Goal: Transaction & Acquisition: Book appointment/travel/reservation

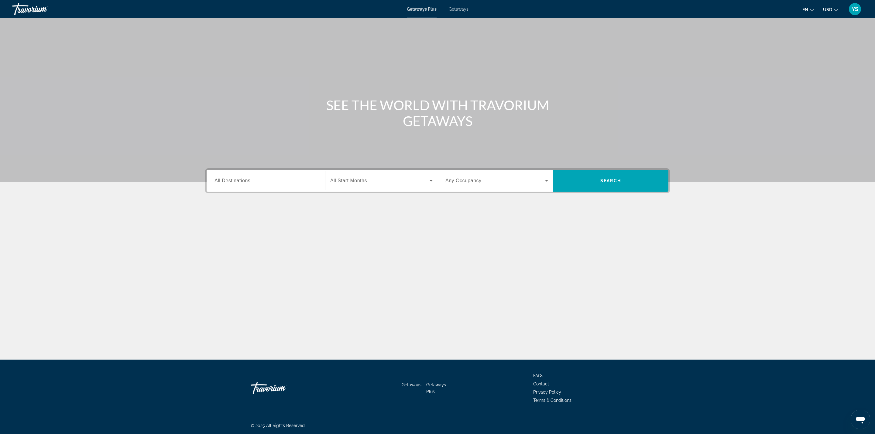
click at [243, 183] on span "All Destinations" at bounding box center [233, 180] width 36 height 5
click at [243, 183] on input "Destination All Destinations" at bounding box center [266, 181] width 103 height 7
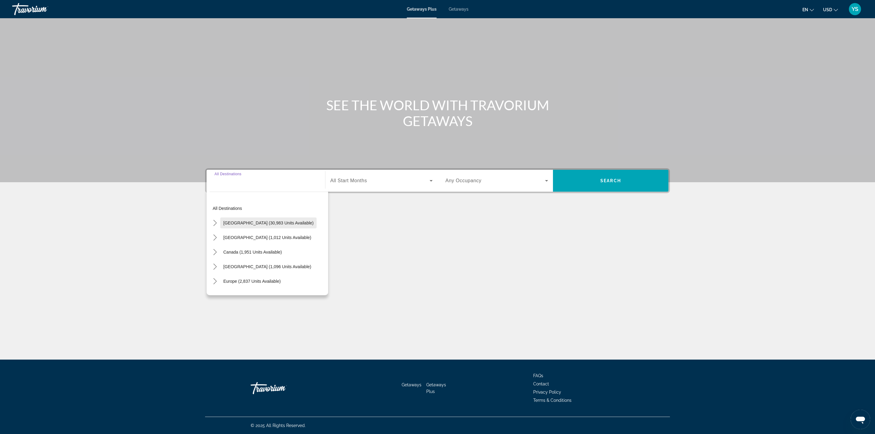
click at [239, 226] on span "Select destination: United States (30,983 units available)" at bounding box center [268, 223] width 96 height 15
type input "**********"
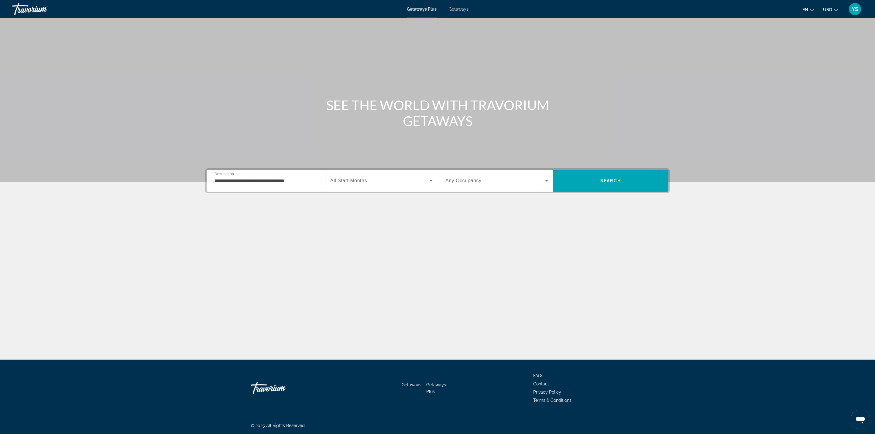
click at [471, 180] on span "Any Occupancy" at bounding box center [464, 180] width 36 height 5
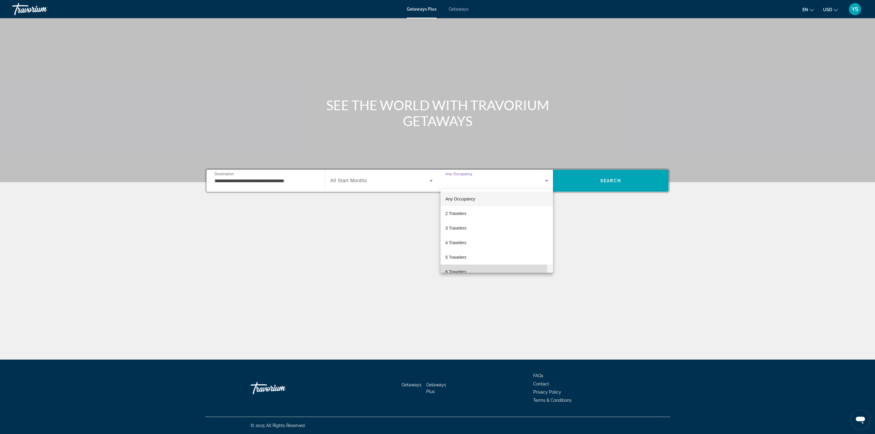
click at [474, 268] on mat-option "6 Travelers" at bounding box center [497, 272] width 112 height 15
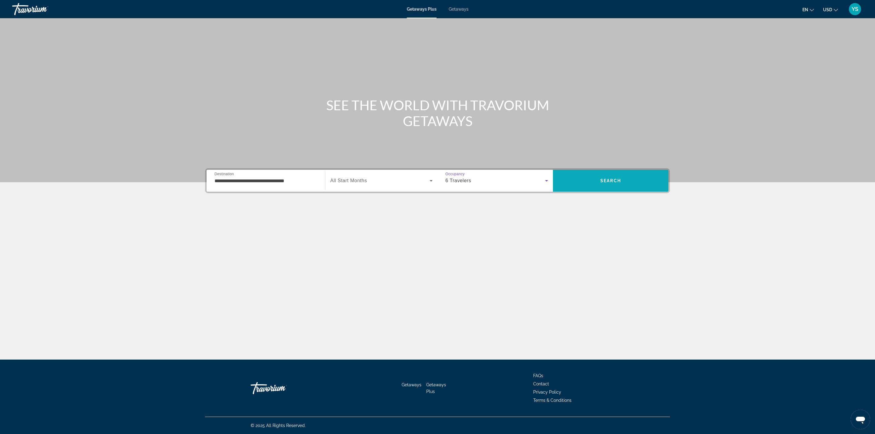
click at [620, 185] on span "Search" at bounding box center [611, 181] width 116 height 15
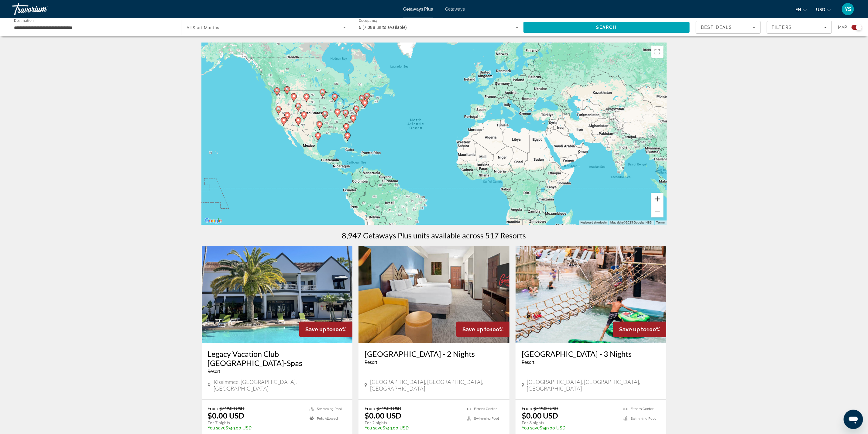
click at [655, 194] on button "Zoom in" at bounding box center [658, 199] width 12 height 12
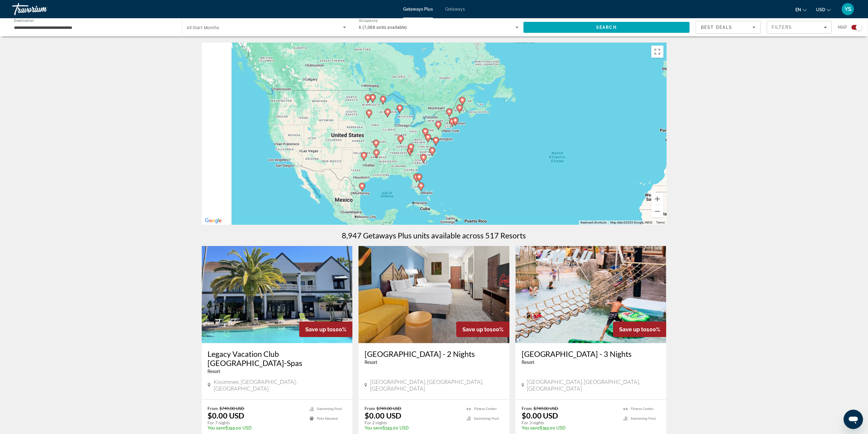
drag, startPoint x: 383, startPoint y: 96, endPoint x: 549, endPoint y: 140, distance: 171.6
click at [549, 140] on div "To activate drag with keyboard, press Alt + Enter. Once in keyboard drag state,…" at bounding box center [434, 134] width 465 height 182
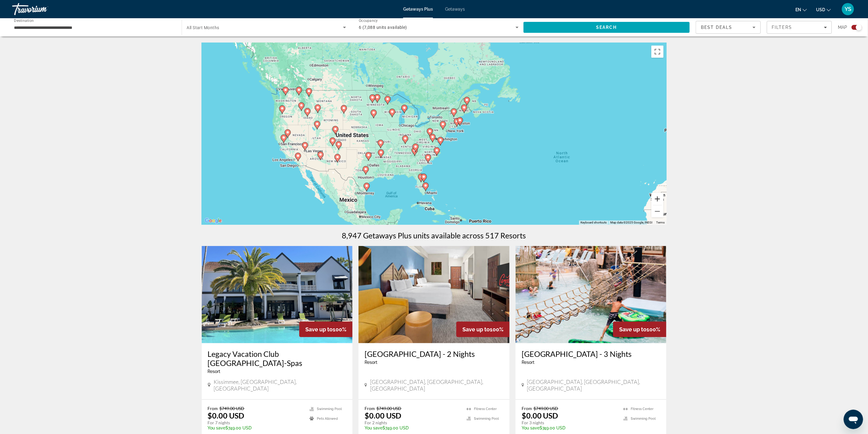
click at [657, 199] on button "Zoom in" at bounding box center [658, 199] width 12 height 12
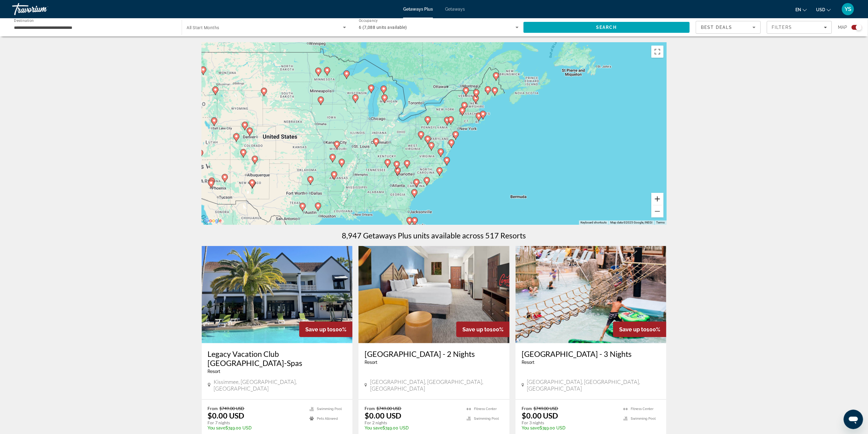
click at [657, 199] on button "Zoom in" at bounding box center [658, 199] width 12 height 12
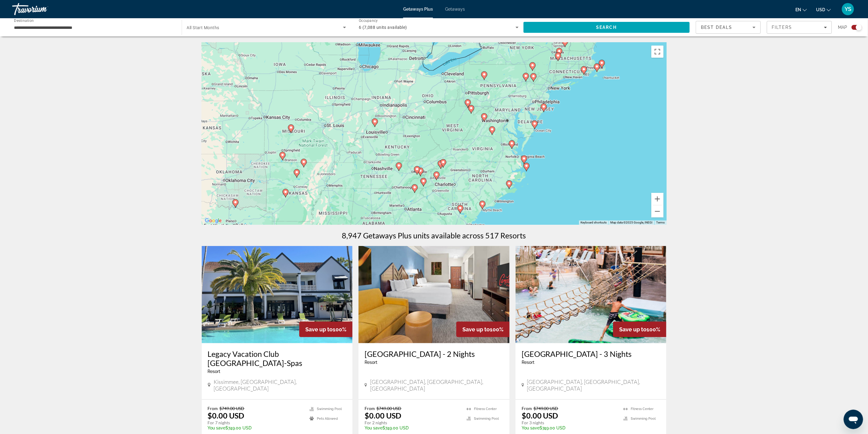
drag, startPoint x: 402, startPoint y: 143, endPoint x: 467, endPoint y: 107, distance: 73.6
click at [467, 107] on div "To activate drag with keyboard, press Alt + Enter. Once in keyboard drag state,…" at bounding box center [434, 134] width 465 height 182
click at [660, 199] on button "Zoom in" at bounding box center [658, 199] width 12 height 12
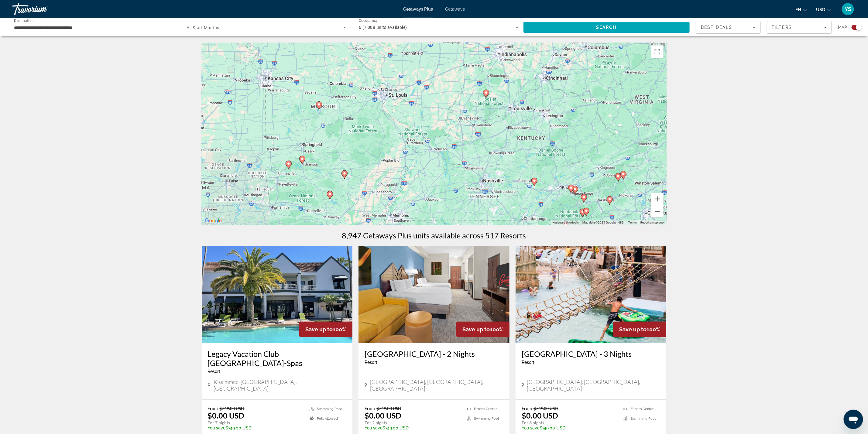
drag, startPoint x: 347, startPoint y: 95, endPoint x: 518, endPoint y: 72, distance: 173.0
click at [518, 72] on div "To activate drag with keyboard, press Alt + Enter. Once in keyboard drag state,…" at bounding box center [434, 134] width 465 height 182
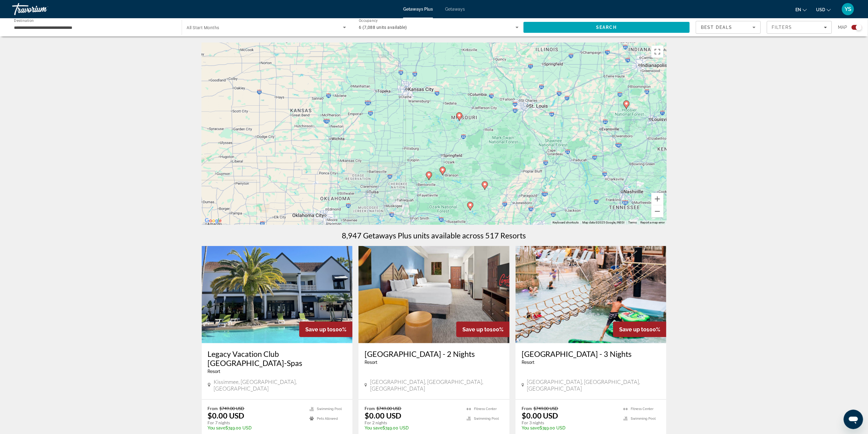
drag, startPoint x: 374, startPoint y: 99, endPoint x: 515, endPoint y: 110, distance: 141.5
click at [515, 110] on div "To activate drag with keyboard, press Alt + Enter. Once in keyboard drag state,…" at bounding box center [434, 134] width 465 height 182
click at [659, 195] on button "Zoom in" at bounding box center [658, 199] width 12 height 12
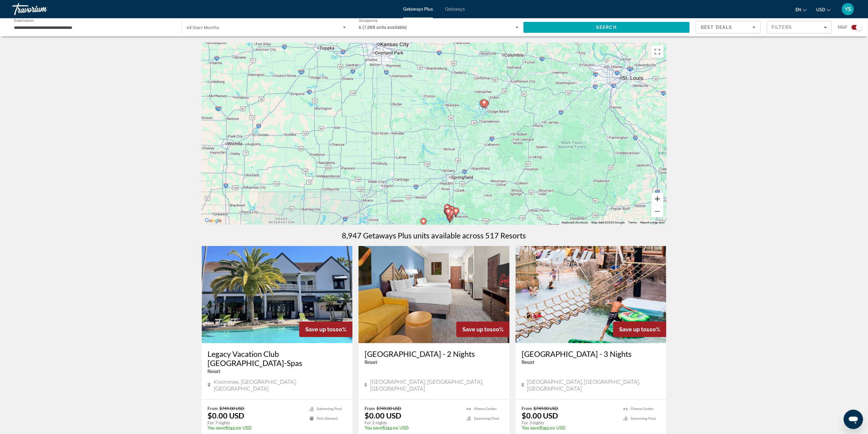
click at [659, 195] on button "Zoom in" at bounding box center [658, 199] width 12 height 12
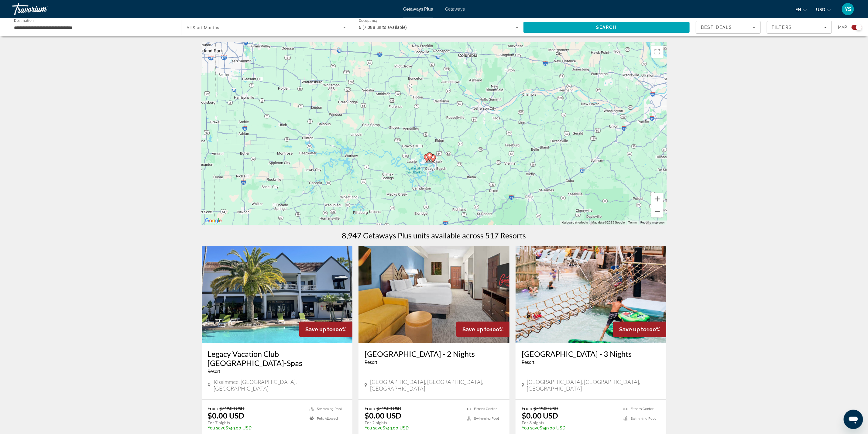
drag, startPoint x: 575, startPoint y: 91, endPoint x: 470, endPoint y: 171, distance: 131.9
click at [470, 171] on div "To activate drag with keyboard, press Alt + Enter. Once in keyboard drag state,…" at bounding box center [434, 134] width 465 height 182
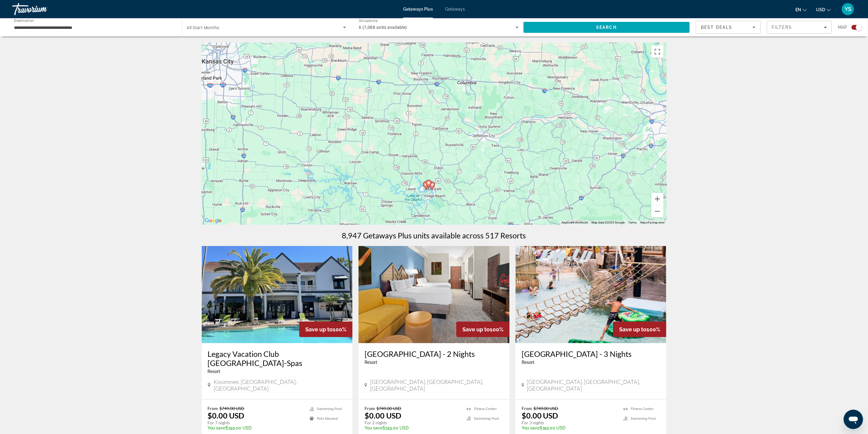
drag, startPoint x: 491, startPoint y: 127, endPoint x: 490, endPoint y: 133, distance: 6.4
click at [490, 133] on div "To activate drag with keyboard, press Alt + Enter. Once in keyboard drag state,…" at bounding box center [434, 134] width 465 height 182
click at [455, 9] on span "Getaways" at bounding box center [455, 9] width 20 height 5
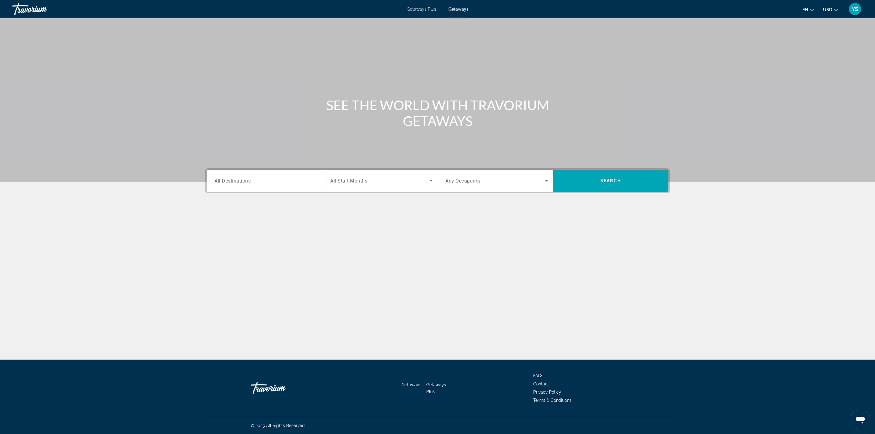
click at [220, 178] on span "All Destinations" at bounding box center [233, 181] width 36 height 6
click at [220, 178] on input "Destination All Destinations" at bounding box center [266, 181] width 103 height 7
click at [229, 219] on span "[GEOGRAPHIC_DATA] (634,036 units available)" at bounding box center [267, 217] width 89 height 5
type input "**********"
click at [465, 182] on span "Any Occupancy" at bounding box center [464, 181] width 36 height 6
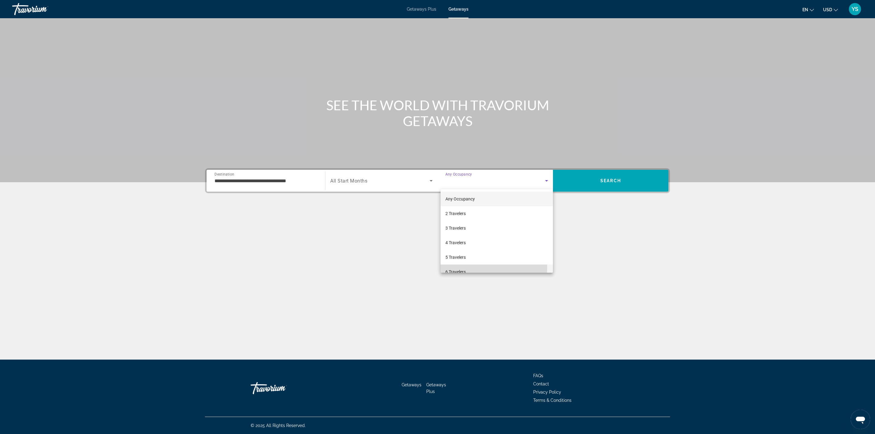
click at [470, 267] on mat-option "6 Travelers" at bounding box center [497, 272] width 112 height 15
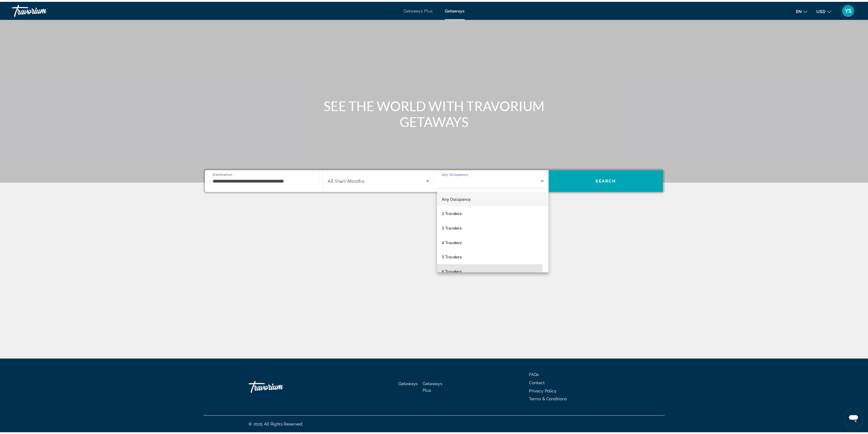
scroll to position [6, 0]
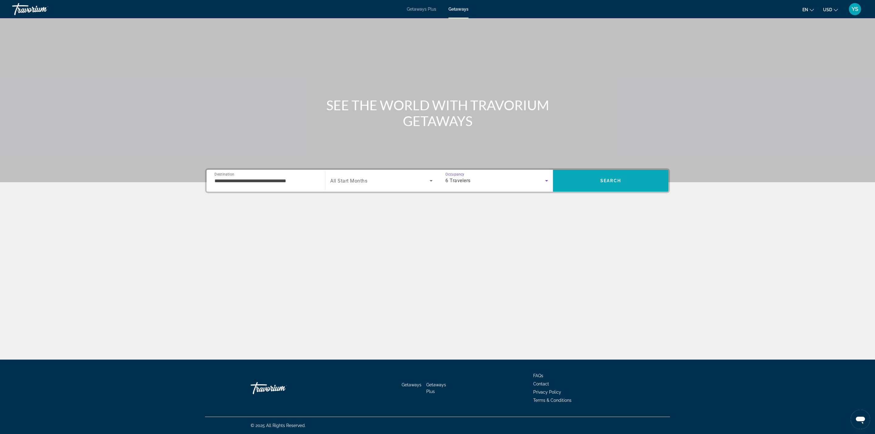
click at [595, 176] on span "Search" at bounding box center [611, 181] width 116 height 15
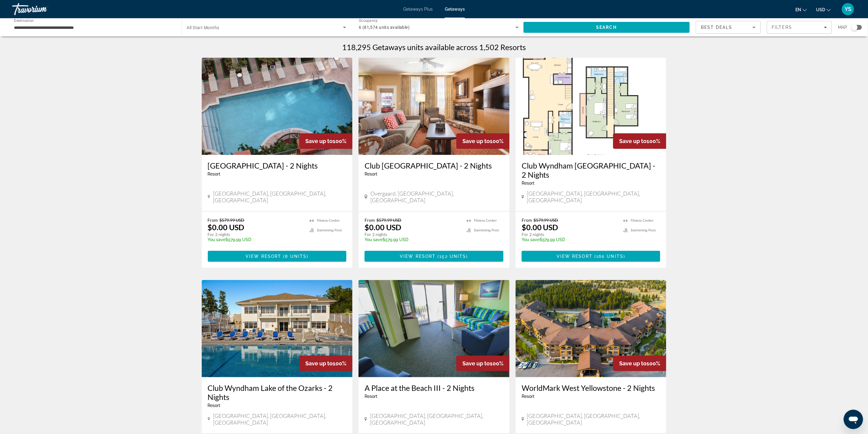
click at [854, 27] on div "Search widget" at bounding box center [855, 27] width 6 height 6
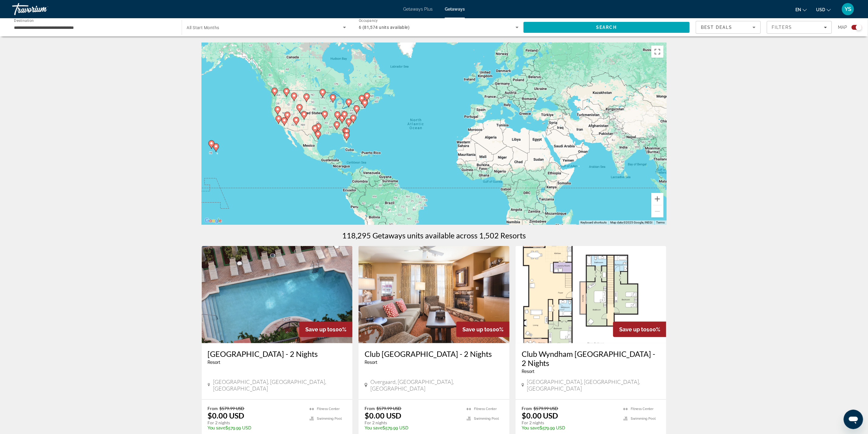
click at [325, 113] on image "Main content" at bounding box center [325, 114] width 4 height 4
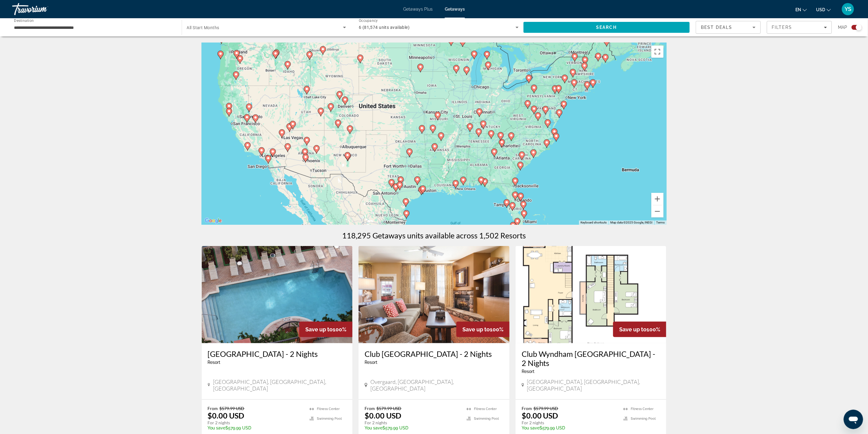
click at [445, 121] on div "To activate drag with keyboard, press Alt + Enter. Once in keyboard drag state,…" at bounding box center [434, 134] width 465 height 182
click at [438, 123] on div "To activate drag with keyboard, press Alt + Enter. Once in keyboard drag state,…" at bounding box center [434, 134] width 465 height 182
click at [437, 115] on image "Main content" at bounding box center [438, 115] width 4 height 4
type input "**********"
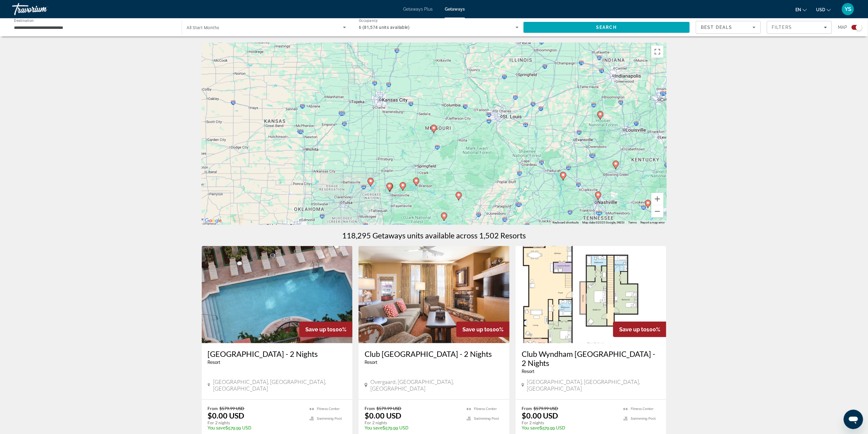
click at [433, 129] on image "Main content" at bounding box center [434, 128] width 4 height 4
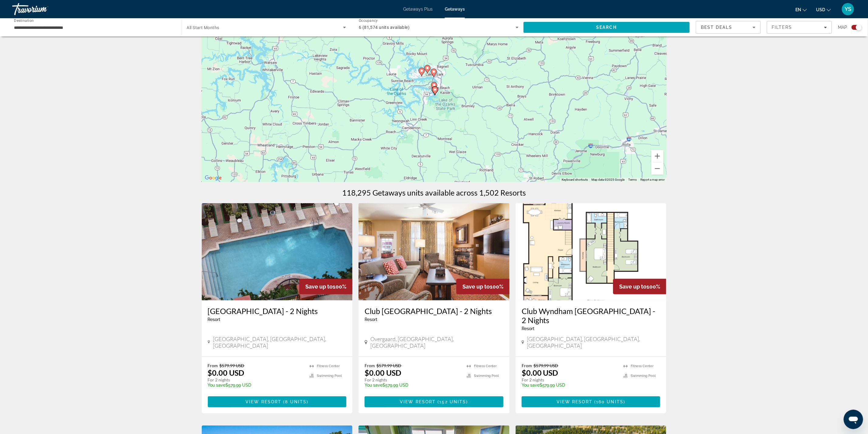
scroll to position [46, 0]
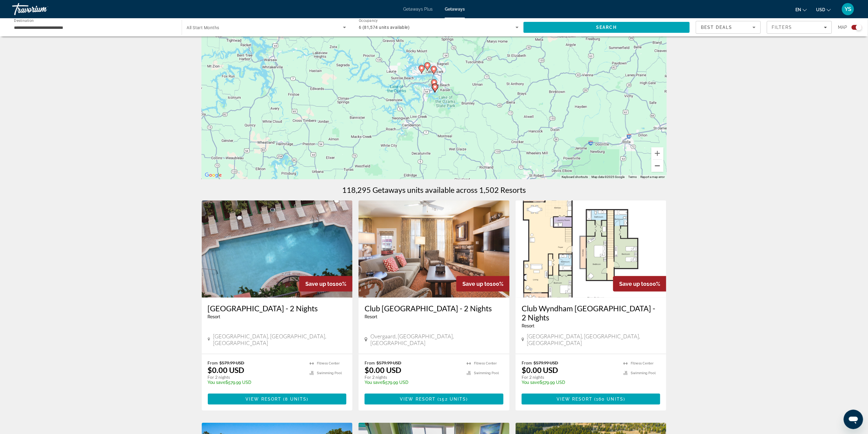
click at [657, 168] on button "Zoom out" at bounding box center [658, 166] width 12 height 12
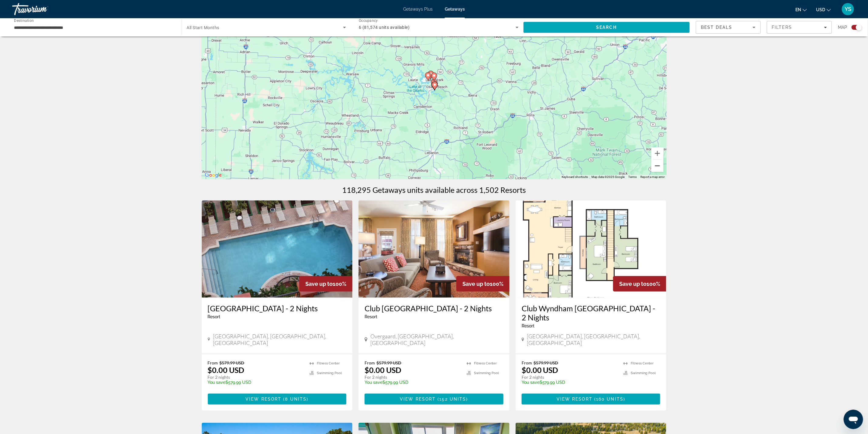
click at [657, 168] on button "Zoom out" at bounding box center [658, 166] width 12 height 12
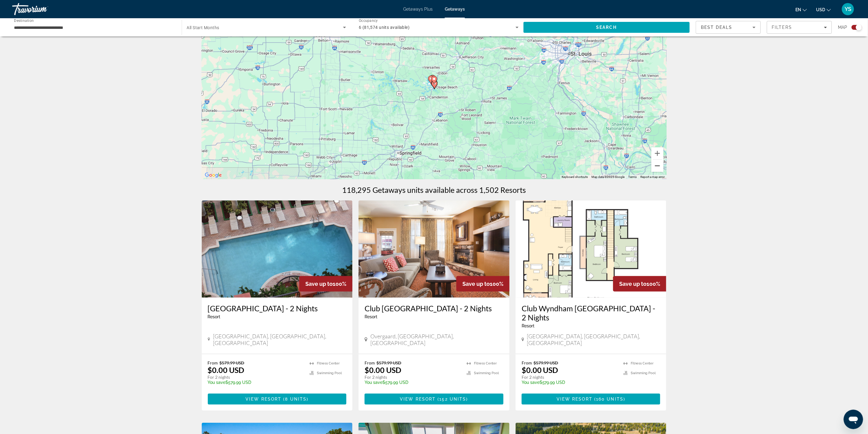
click at [657, 168] on button "Zoom out" at bounding box center [658, 166] width 12 height 12
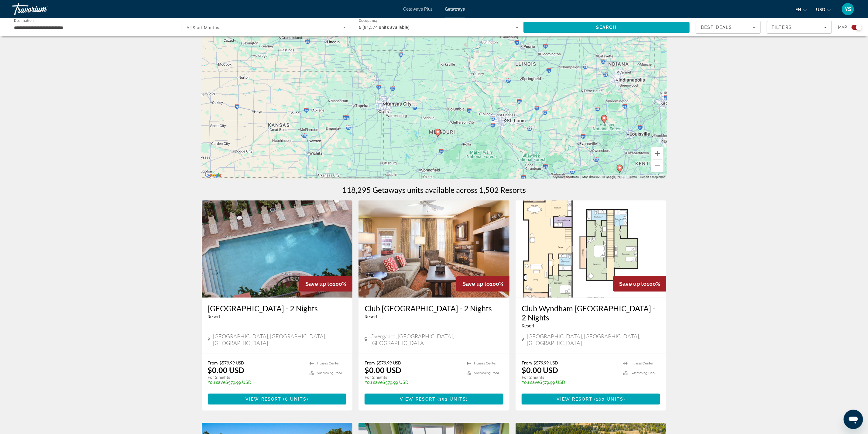
drag, startPoint x: 505, startPoint y: 86, endPoint x: 508, endPoint y: 136, distance: 50.3
click at [508, 136] on div "To navigate, press the arrow keys. To activate drag with keyboard, press Alt + …" at bounding box center [434, 88] width 465 height 182
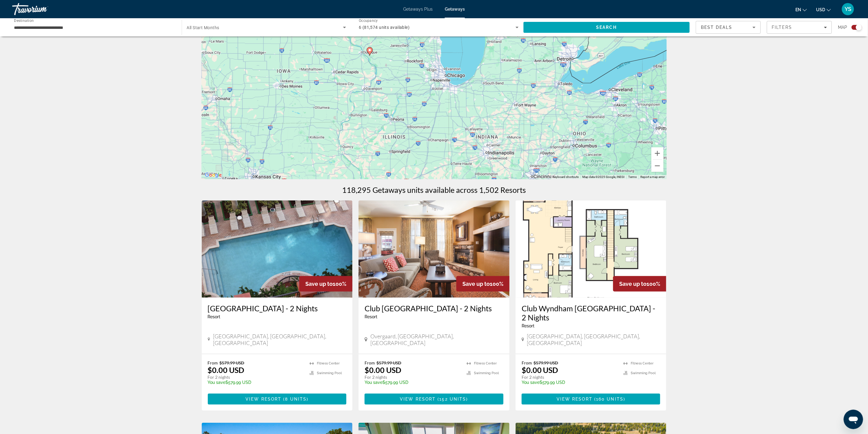
drag, startPoint x: 578, startPoint y: 89, endPoint x: 440, endPoint y: 179, distance: 164.9
click at [440, 179] on div "To navigate, press the arrow keys. To activate drag with keyboard, press Alt + …" at bounding box center [434, 88] width 465 height 182
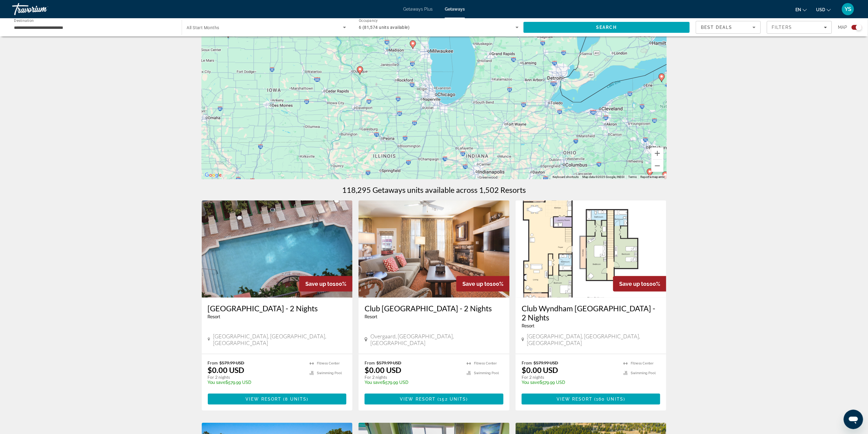
click at [507, 103] on div "To navigate, press the arrow keys. To activate drag with keyboard, press Alt + …" at bounding box center [434, 88] width 465 height 182
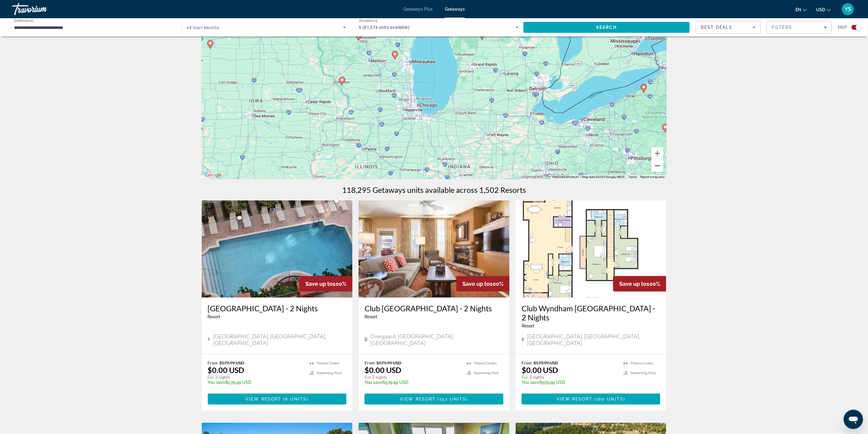
click at [659, 166] on button "Zoom out" at bounding box center [658, 166] width 12 height 12
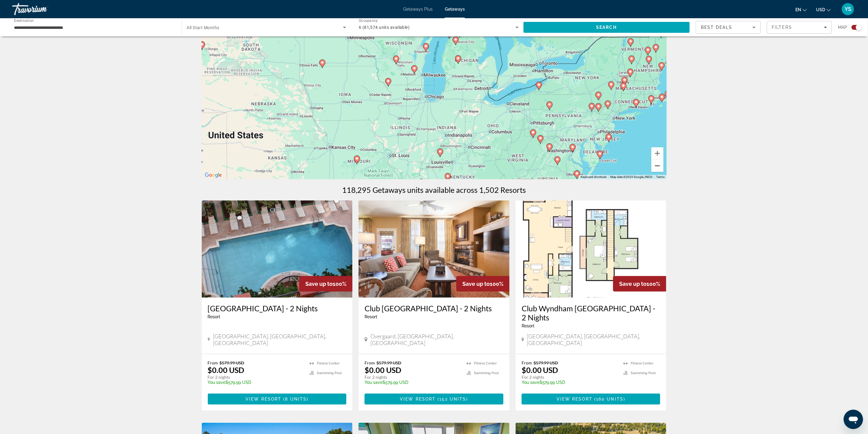
click at [659, 166] on button "Zoom out" at bounding box center [658, 166] width 12 height 12
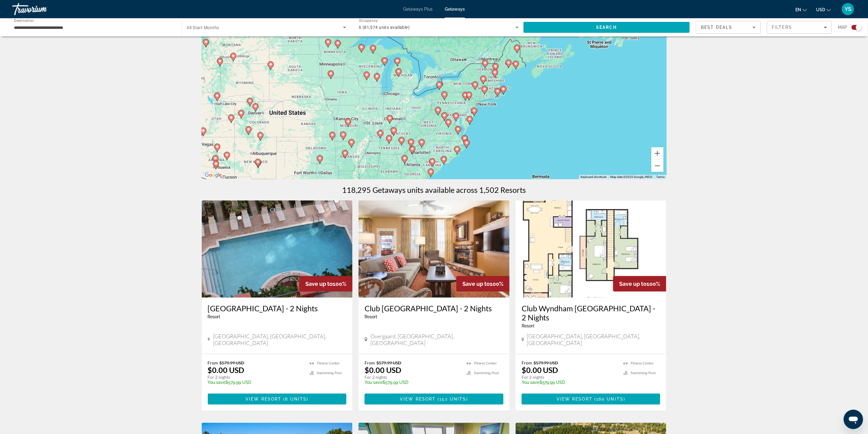
drag, startPoint x: 559, startPoint y: 81, endPoint x: 514, endPoint y: 79, distance: 45.3
click at [514, 79] on div "To navigate, press the arrow keys. To activate drag with keyboard, press Alt + …" at bounding box center [434, 88] width 465 height 182
click at [655, 154] on button "Zoom in" at bounding box center [658, 153] width 12 height 12
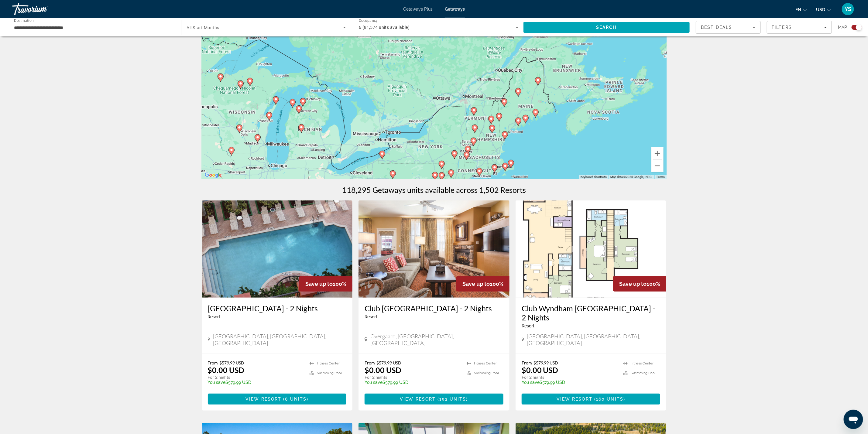
drag, startPoint x: 592, startPoint y: 75, endPoint x: 561, endPoint y: 146, distance: 77.4
click at [529, 143] on div "To navigate, press the arrow keys. To activate drag with keyboard, press Alt + …" at bounding box center [434, 88] width 465 height 182
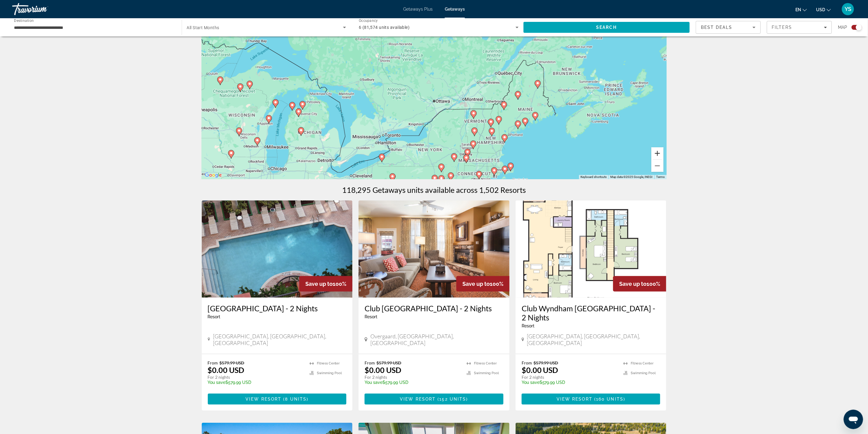
click at [655, 153] on button "Zoom in" at bounding box center [658, 153] width 12 height 12
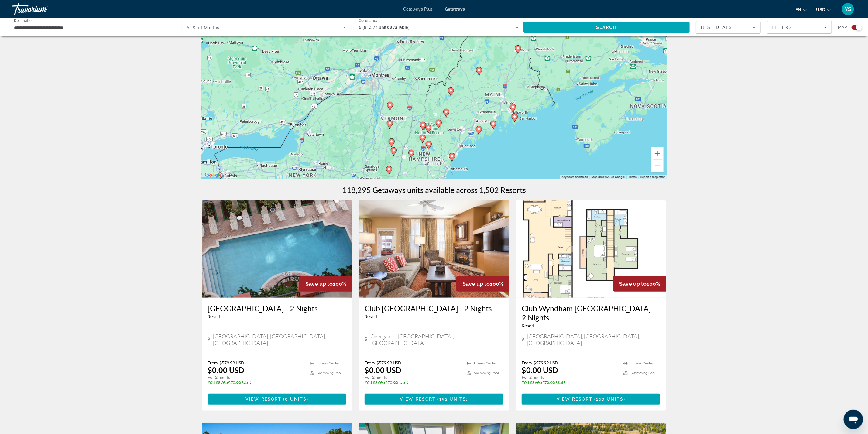
drag, startPoint x: 611, startPoint y: 129, endPoint x: 492, endPoint y: 95, distance: 123.2
click at [492, 95] on div "To navigate, press the arrow keys. To activate drag with keyboard, press Alt + …" at bounding box center [434, 88] width 465 height 182
click at [657, 152] on button "Zoom in" at bounding box center [658, 153] width 12 height 12
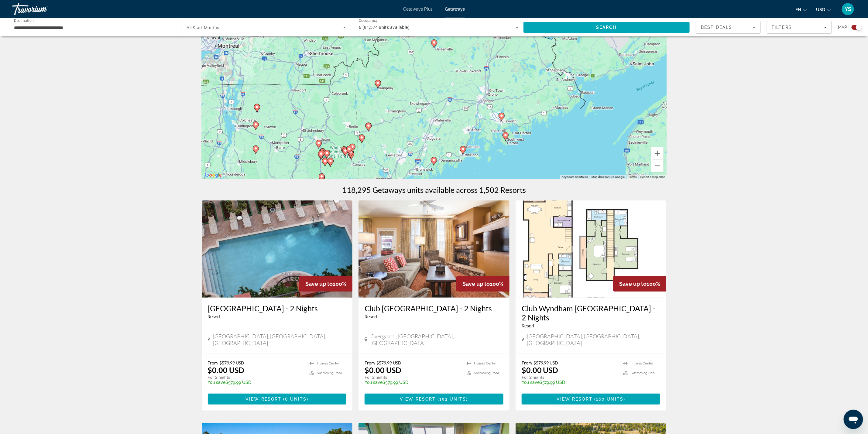
drag, startPoint x: 570, startPoint y: 108, endPoint x: 479, endPoint y: 92, distance: 92.8
click at [479, 92] on div "To navigate, press the arrow keys. To activate drag with keyboard, press Alt + …" at bounding box center [434, 88] width 465 height 182
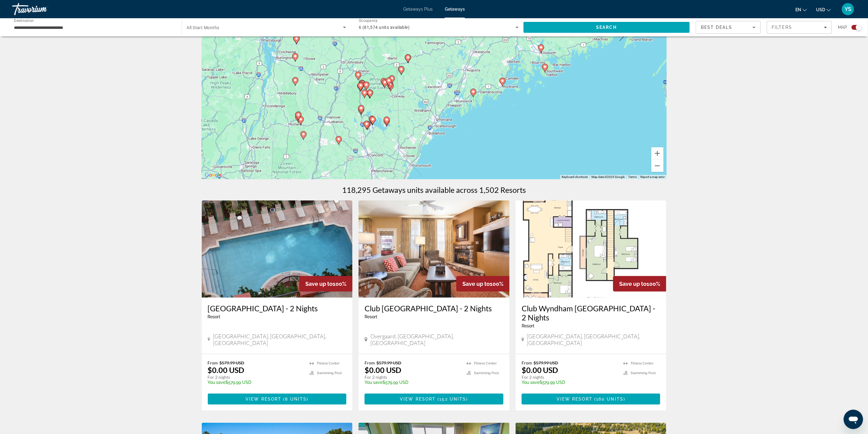
drag, startPoint x: 515, startPoint y: 155, endPoint x: 575, endPoint y: 90, distance: 88.4
click at [575, 90] on div "To navigate, press the arrow keys. To activate drag with keyboard, press Alt + …" at bounding box center [434, 88] width 465 height 182
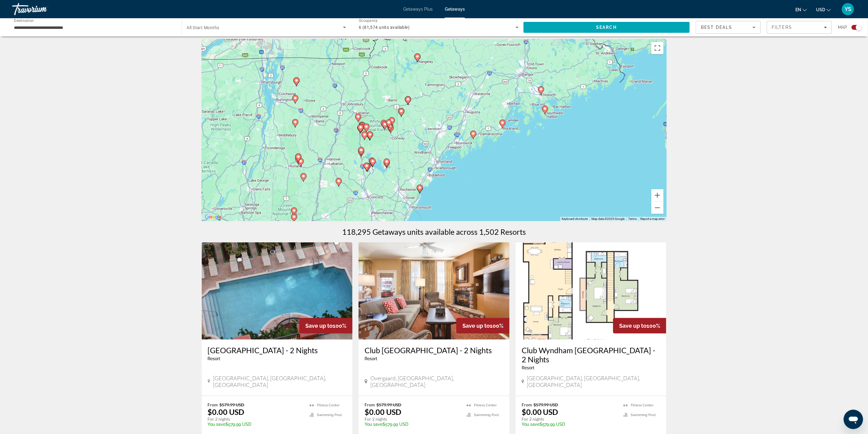
scroll to position [0, 0]
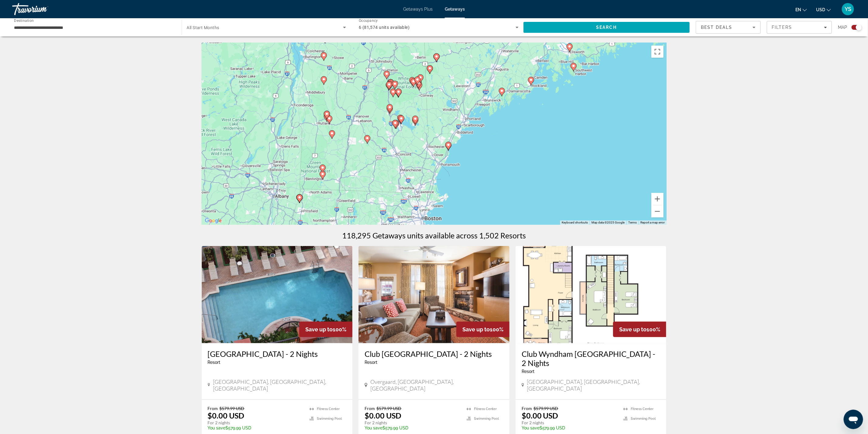
drag, startPoint x: 499, startPoint y: 153, endPoint x: 546, endPoint y: 82, distance: 85.0
click at [546, 82] on div "To navigate, press the arrow keys. To activate drag with keyboard, press Alt + …" at bounding box center [434, 134] width 465 height 182
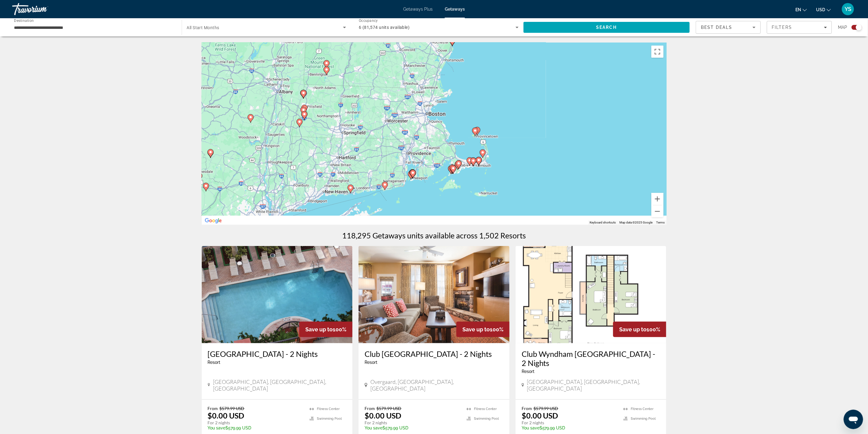
drag, startPoint x: 529, startPoint y: 172, endPoint x: 505, endPoint y: 105, distance: 71.7
click at [505, 105] on div "To navigate, press the arrow keys. To activate drag with keyboard, press Alt + …" at bounding box center [434, 134] width 465 height 182
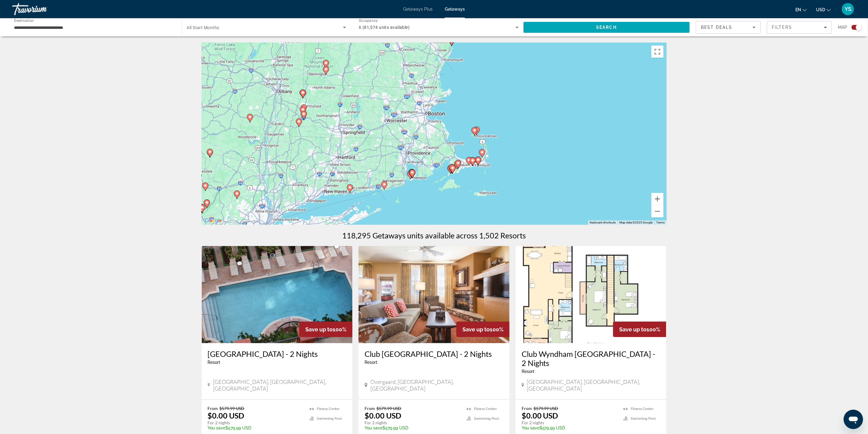
click at [424, 9] on span "Getaways Plus" at bounding box center [417, 9] width 29 height 5
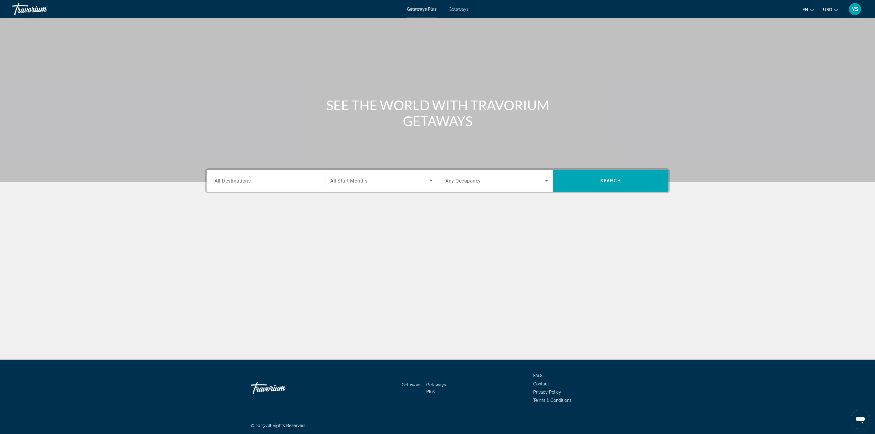
click at [242, 178] on span "All Destinations" at bounding box center [233, 181] width 36 height 6
click at [242, 178] on input "Destination All Destinations" at bounding box center [266, 181] width 103 height 7
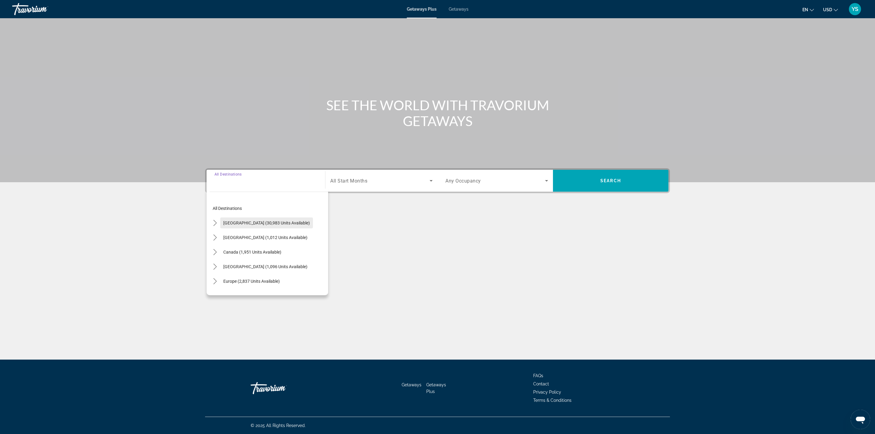
click at [231, 226] on span "Select destination: United States (30,983 units available)" at bounding box center [266, 223] width 93 height 15
type input "**********"
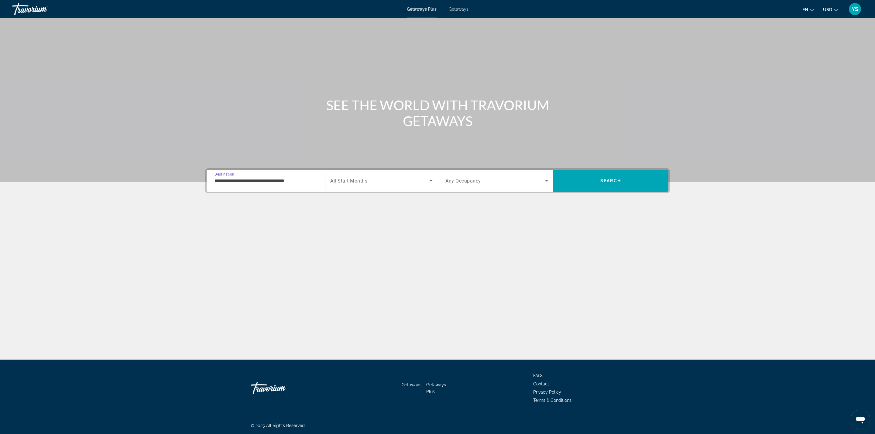
click at [480, 176] on div "Search widget" at bounding box center [497, 180] width 103 height 17
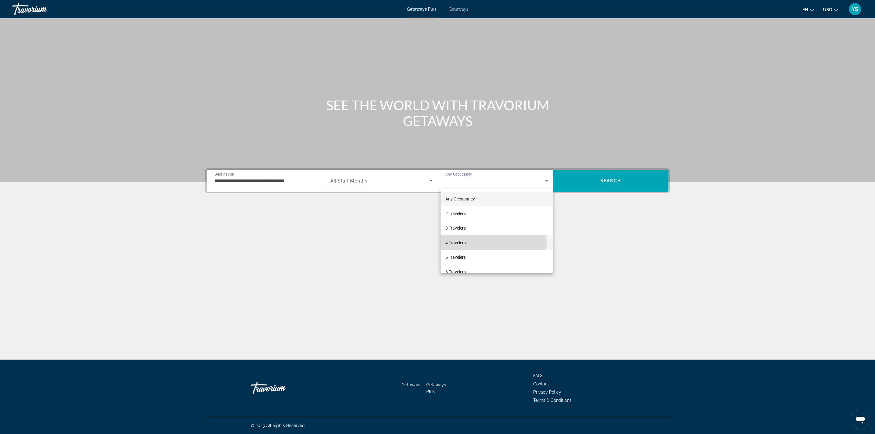
click at [477, 243] on mat-option "4 Travelers" at bounding box center [497, 243] width 112 height 15
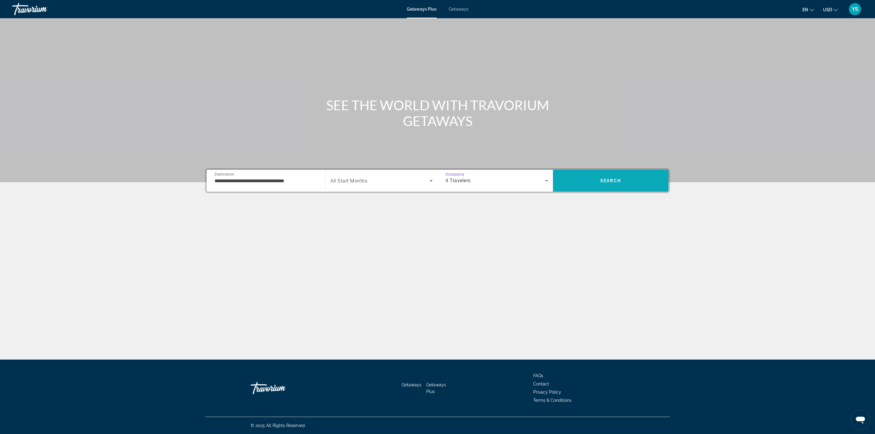
click at [572, 179] on span "Search" at bounding box center [611, 181] width 116 height 15
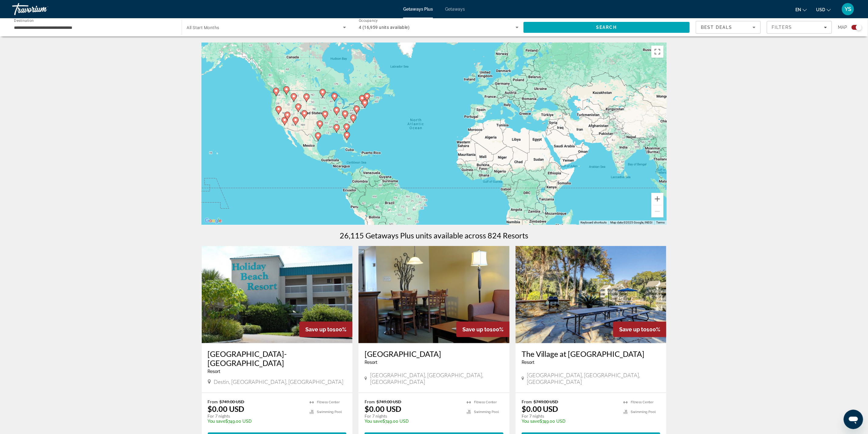
click at [359, 110] on gmp-advanced-marker "Main content" at bounding box center [357, 109] width 6 height 9
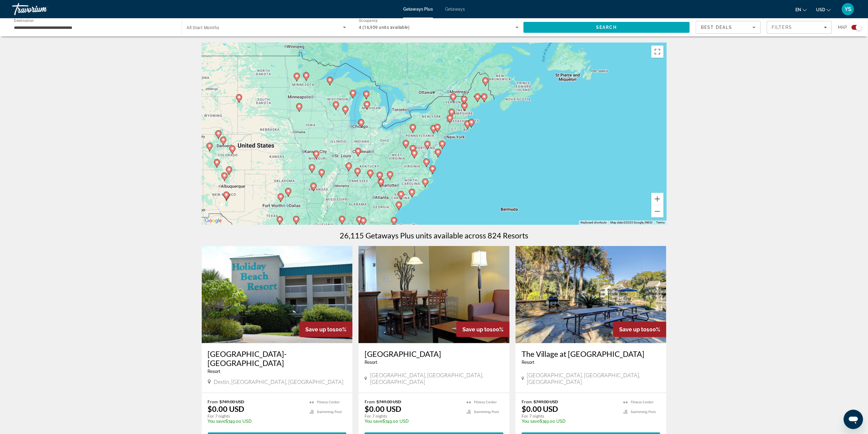
click at [456, 133] on div "To navigate, press the arrow keys. To activate drag with keyboard, press Alt + …" at bounding box center [434, 134] width 465 height 182
click at [470, 120] on icon "Main content" at bounding box center [471, 123] width 5 height 8
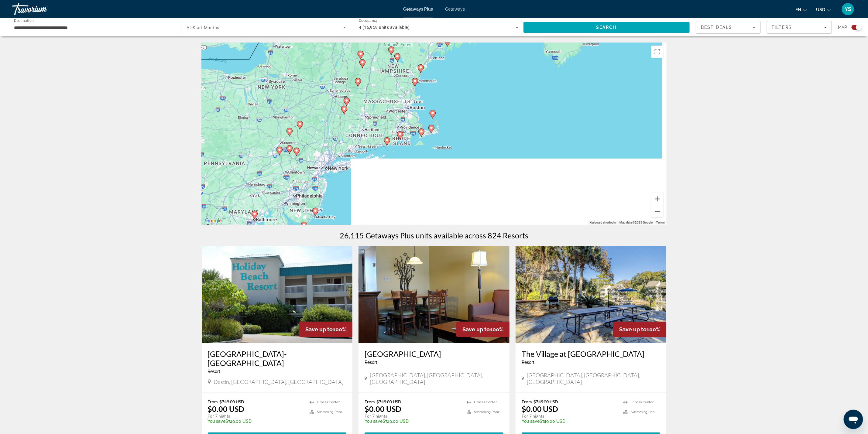
click at [407, 108] on div "To navigate, press the arrow keys. To activate drag with keyboard, press Alt + …" at bounding box center [434, 134] width 465 height 182
click at [411, 109] on div "To navigate, press the arrow keys. To activate drag with keyboard, press Alt + …" at bounding box center [434, 134] width 465 height 182
click at [410, 109] on div "To navigate, press the arrow keys. To activate drag with keyboard, press Alt + …" at bounding box center [434, 134] width 465 height 182
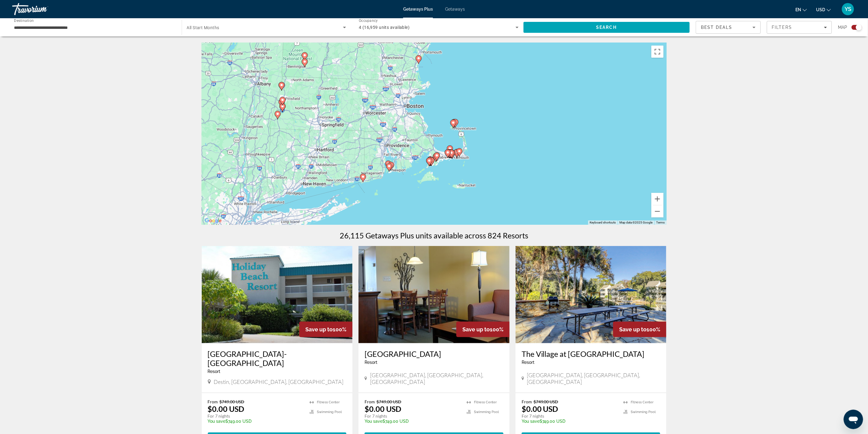
click at [453, 122] on image "Main content" at bounding box center [454, 123] width 4 height 4
type input "**********"
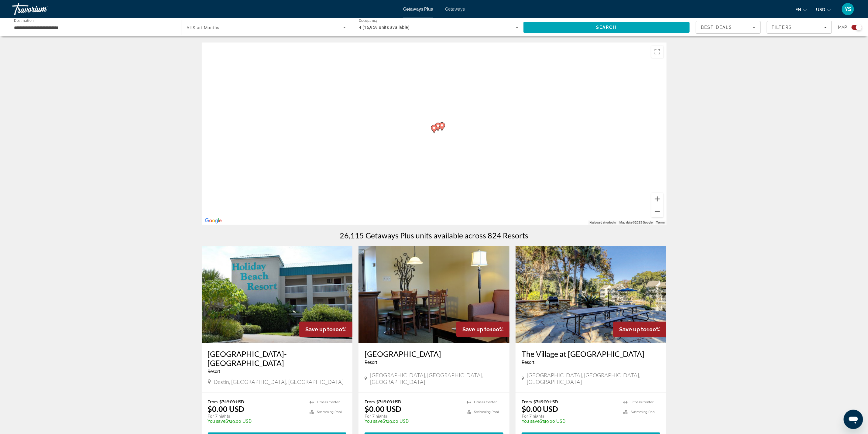
click at [441, 128] on icon "Main content" at bounding box center [441, 127] width 5 height 8
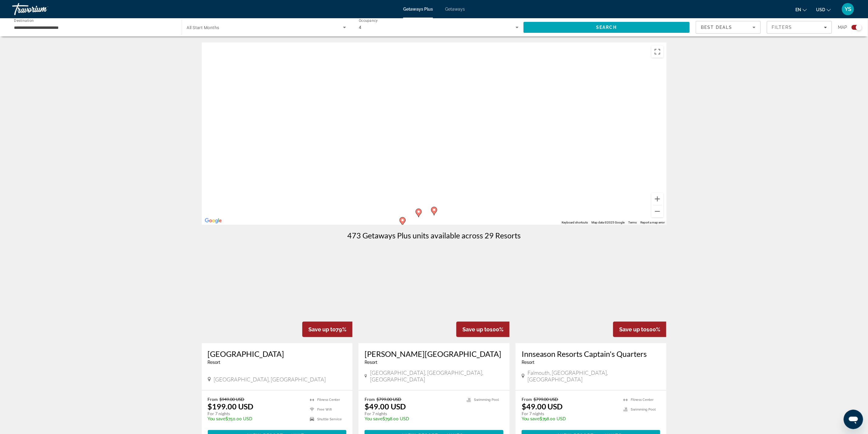
click at [457, 7] on span "Getaways" at bounding box center [455, 9] width 20 height 5
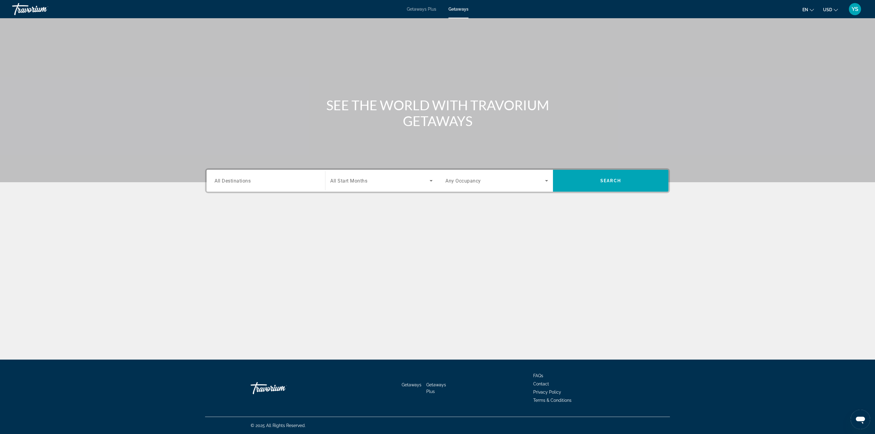
click at [230, 178] on span "All Destinations" at bounding box center [233, 181] width 36 height 6
click at [230, 178] on input "Destination All Destinations" at bounding box center [266, 181] width 103 height 7
click at [218, 215] on mat-icon "Toggle United States (634,036 units available) submenu" at bounding box center [215, 217] width 11 height 11
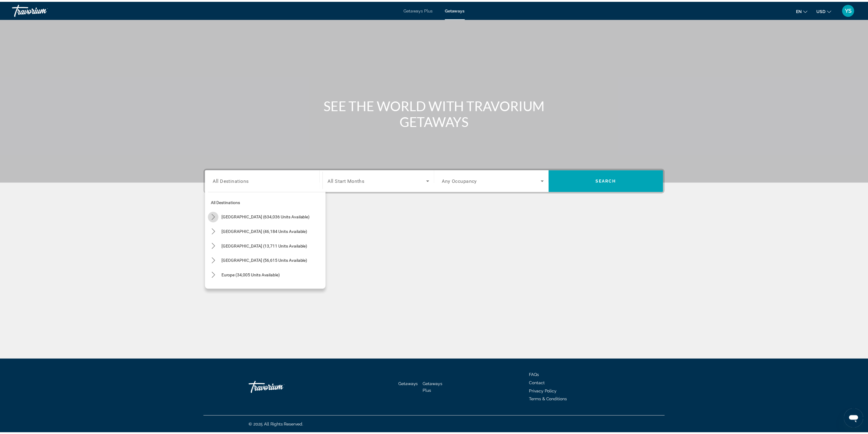
scroll to position [18, 0]
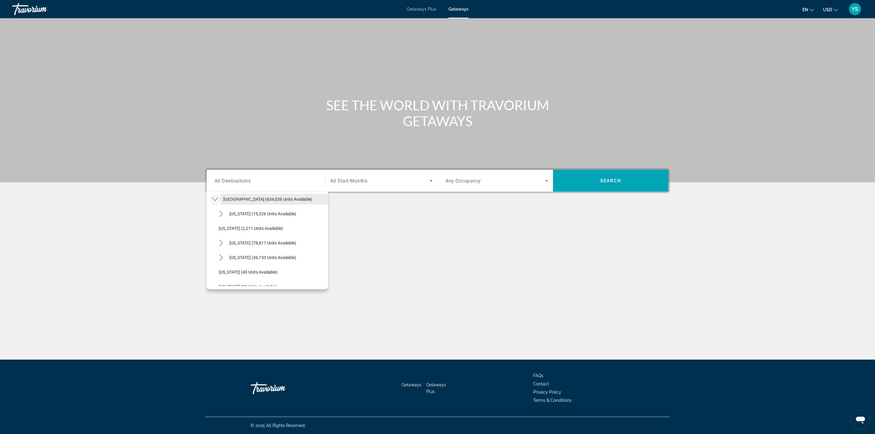
click at [238, 195] on span "Select destination: United States (634,036 units available)" at bounding box center [274, 199] width 108 height 15
type input "**********"
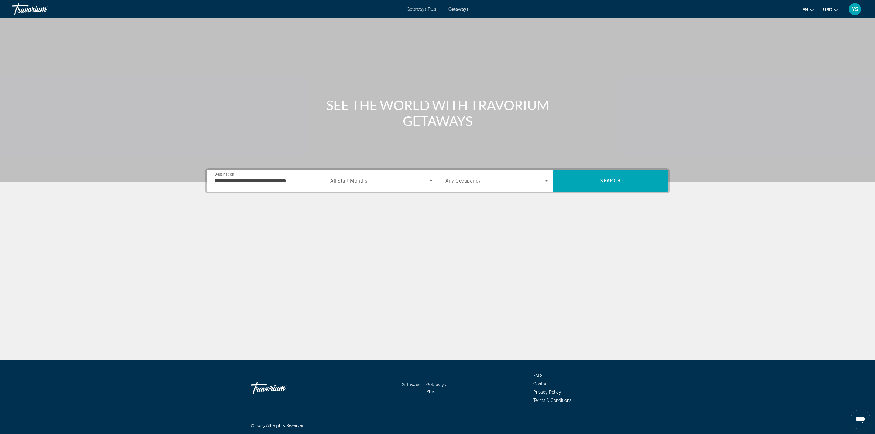
click at [466, 181] on span "Any Occupancy" at bounding box center [464, 181] width 36 height 6
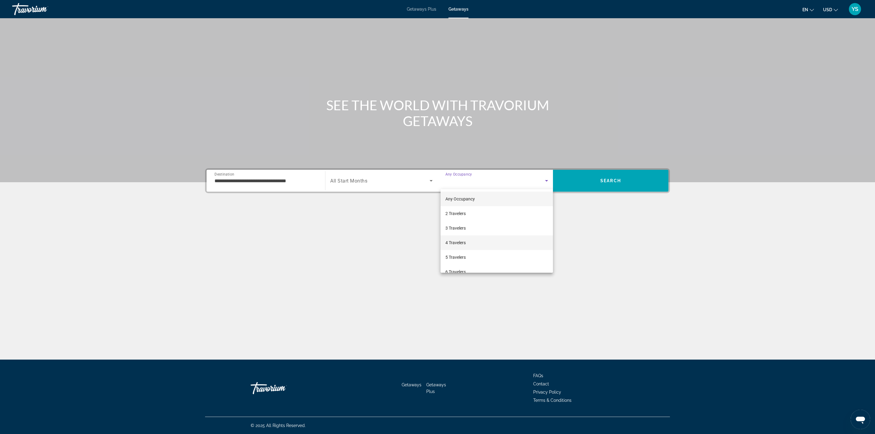
click at [473, 242] on mat-option "4 Travelers" at bounding box center [497, 243] width 112 height 15
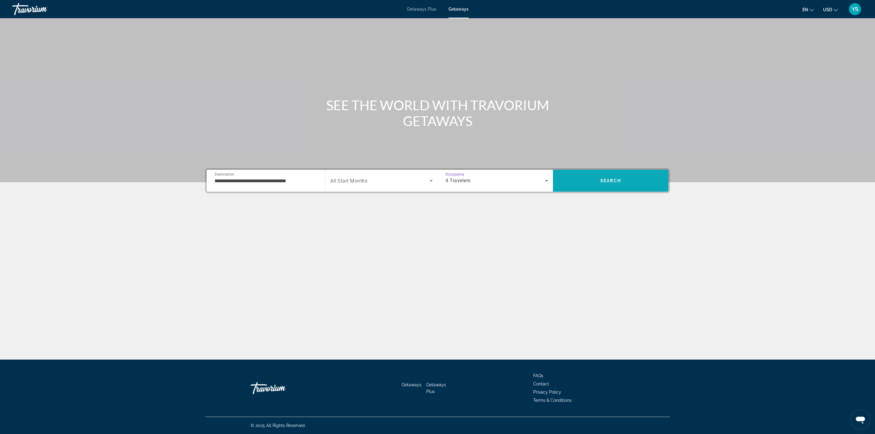
click at [572, 186] on span "Search" at bounding box center [611, 181] width 116 height 15
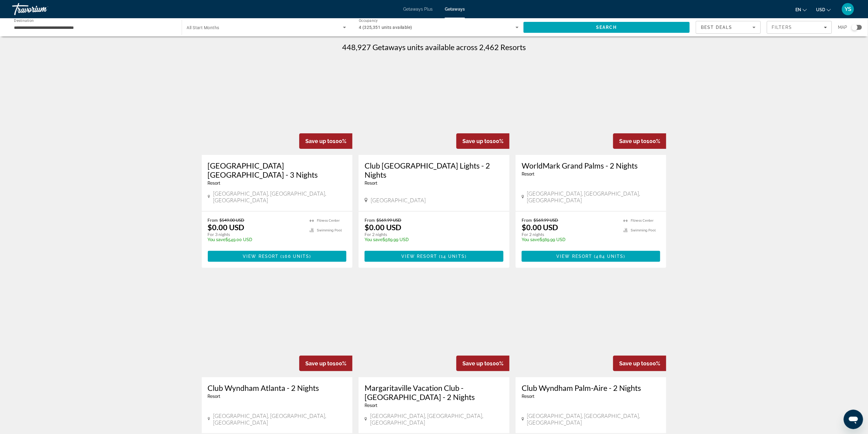
click at [855, 27] on div "Search widget" at bounding box center [855, 27] width 6 height 6
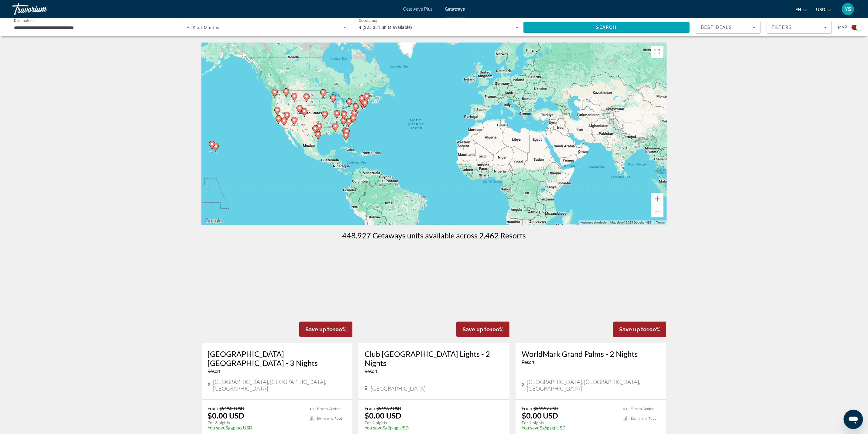
click at [363, 109] on gmp-advanced-marker "Main content" at bounding box center [363, 104] width 6 height 9
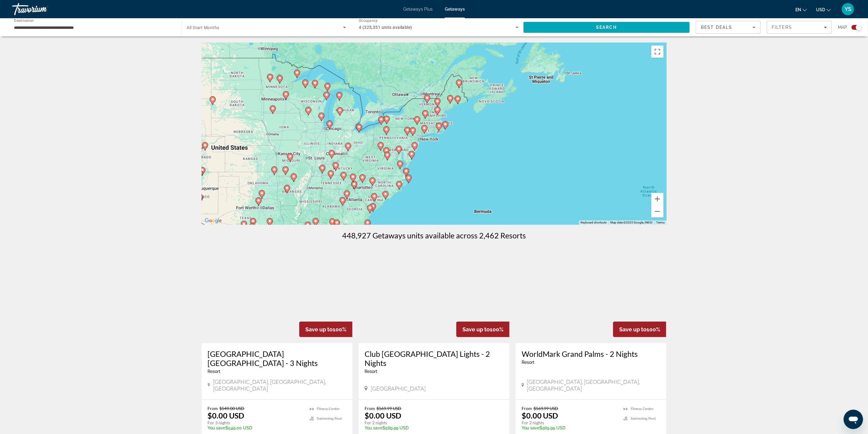
click at [441, 125] on icon "Main content" at bounding box center [438, 127] width 5 height 8
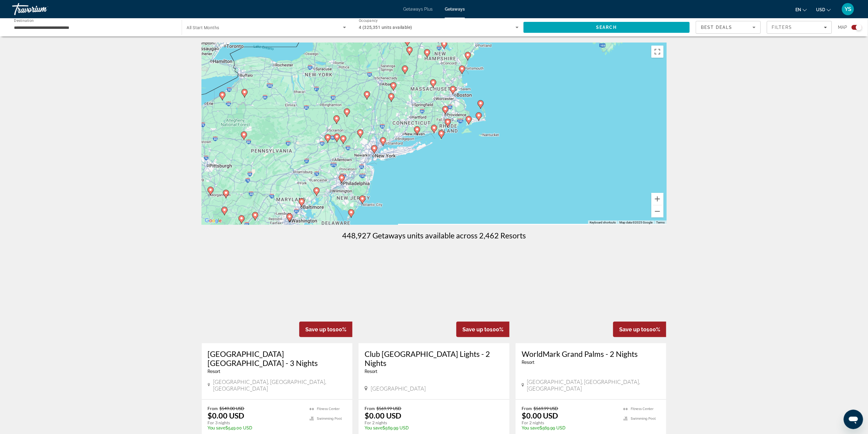
click at [451, 89] on image "Main content" at bounding box center [453, 89] width 4 height 4
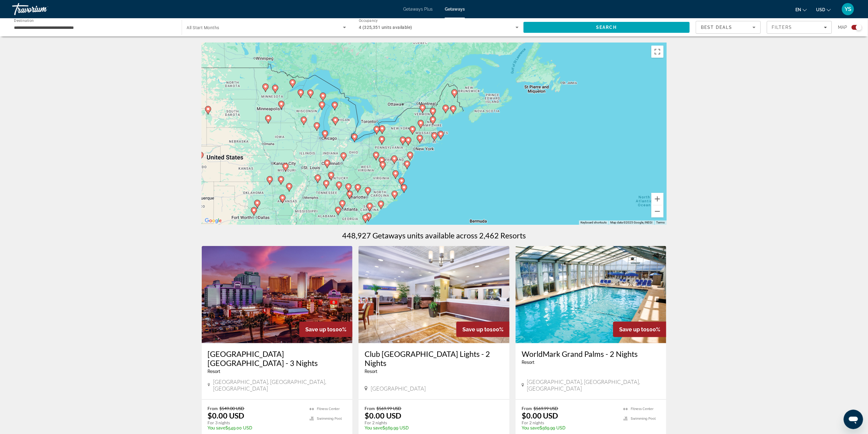
click at [430, 121] on gmp-advanced-marker "Main content" at bounding box center [433, 120] width 6 height 9
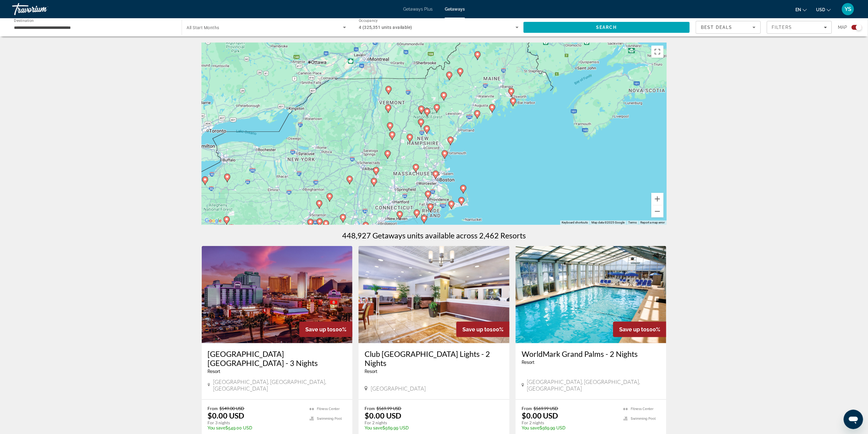
click at [435, 179] on icon "Main content" at bounding box center [436, 175] width 6 height 9
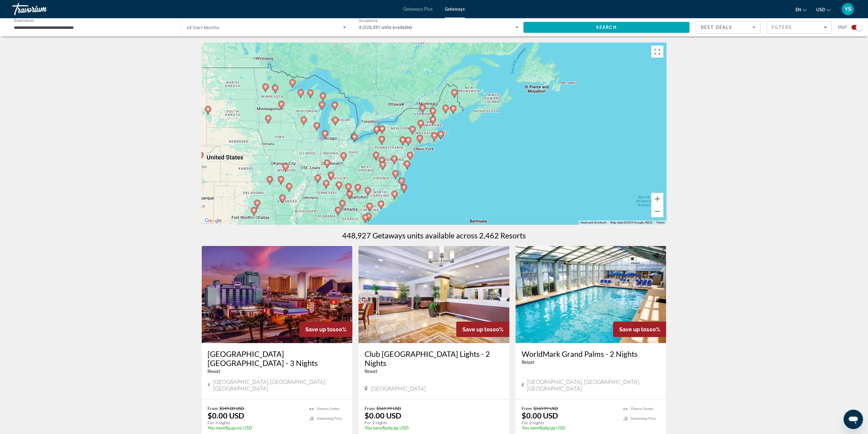
click at [433, 134] on image "Main content" at bounding box center [435, 136] width 4 height 4
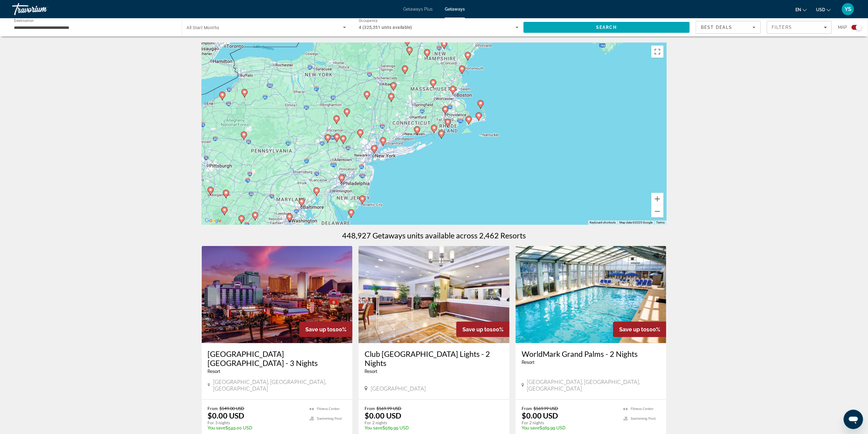
click at [453, 91] on icon "Main content" at bounding box center [452, 90] width 5 height 8
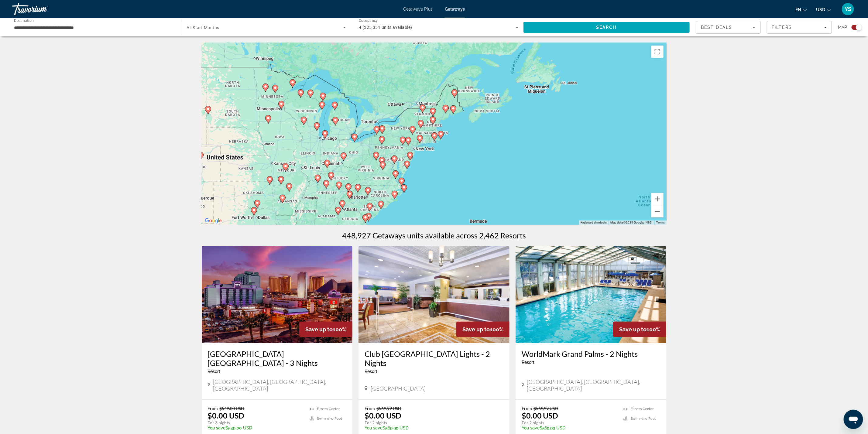
click at [433, 128] on div "To navigate, press the arrow keys. To activate drag with keyboard, press Alt + …" at bounding box center [434, 134] width 465 height 182
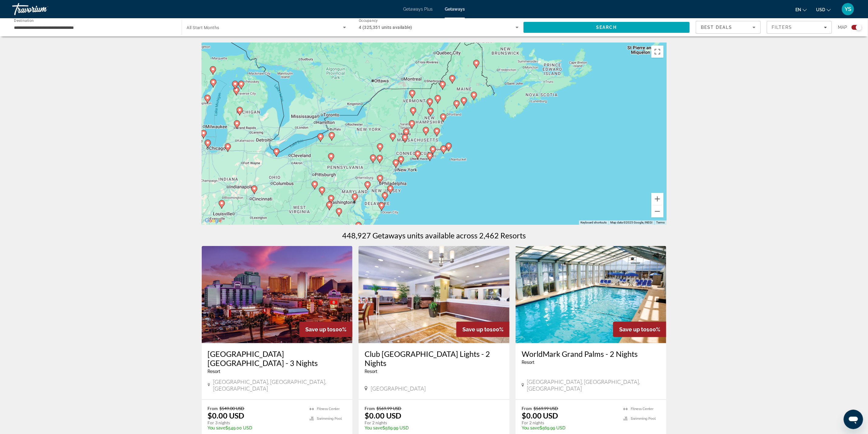
click at [436, 133] on icon "Main content" at bounding box center [436, 132] width 5 height 8
type input "**********"
click at [436, 133] on div "To navigate, press the arrow keys. To activate drag with keyboard, press Alt + …" at bounding box center [434, 134] width 465 height 182
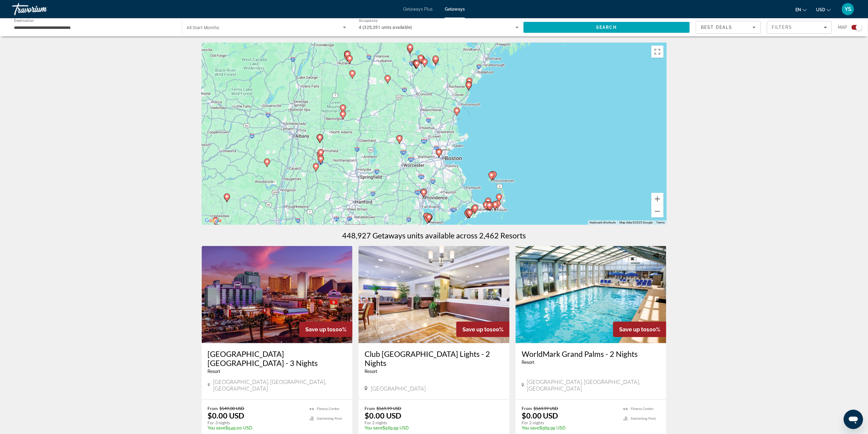
click at [439, 152] on image "Main content" at bounding box center [439, 152] width 4 height 4
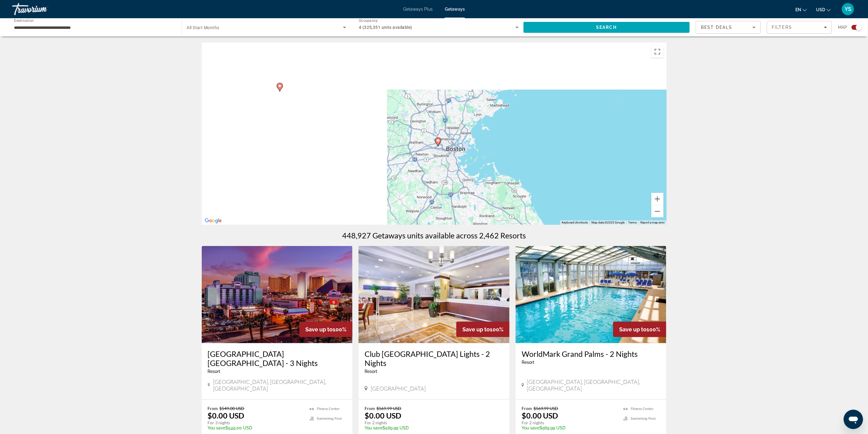
drag, startPoint x: 463, startPoint y: 188, endPoint x: 448, endPoint y: 104, distance: 85.2
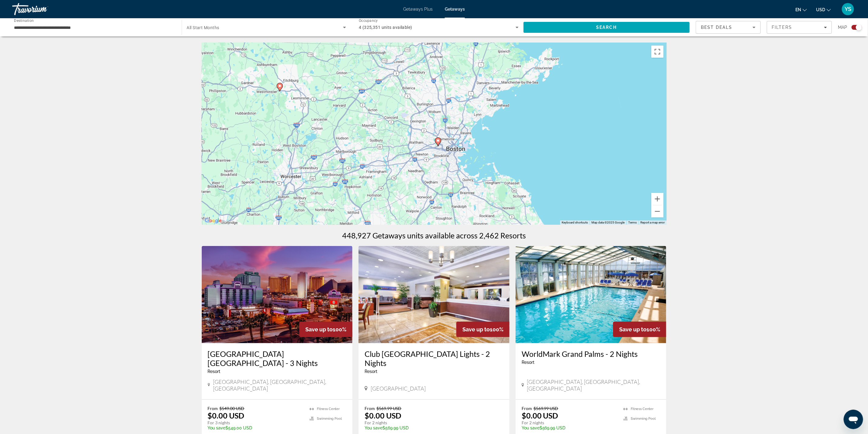
click at [448, 104] on div "To activate drag with keyboard, press Alt + Enter. Once in keyboard drag state,…" at bounding box center [434, 134] width 465 height 182
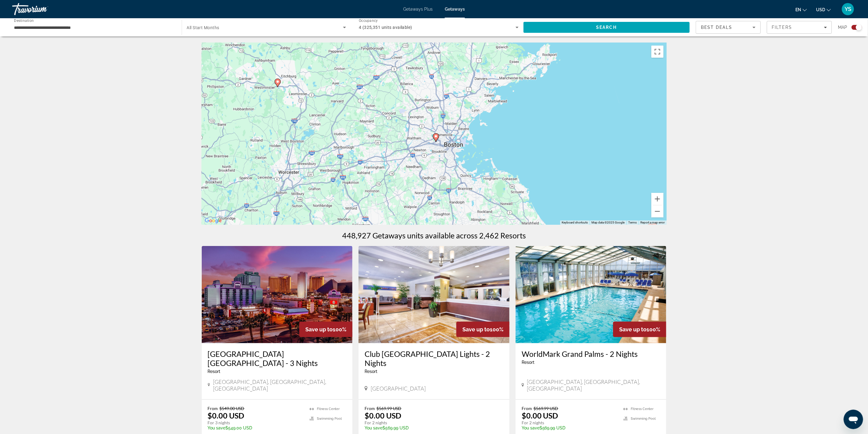
click at [435, 135] on image "Main content" at bounding box center [436, 137] width 4 height 4
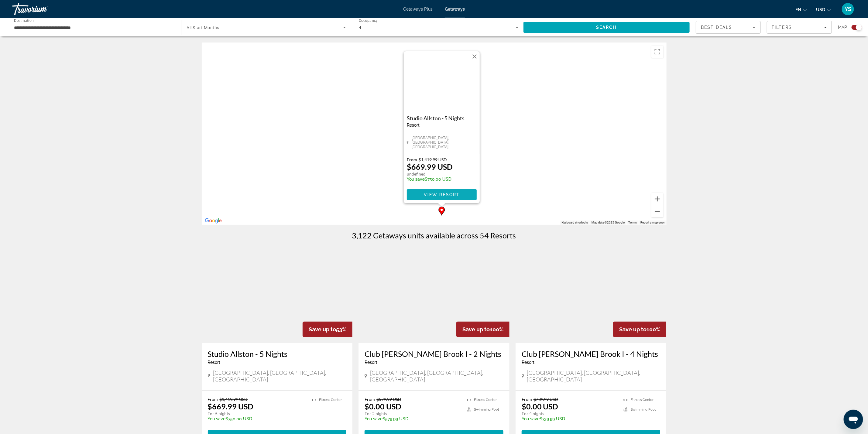
click at [457, 195] on span "View Resort" at bounding box center [442, 194] width 36 height 5
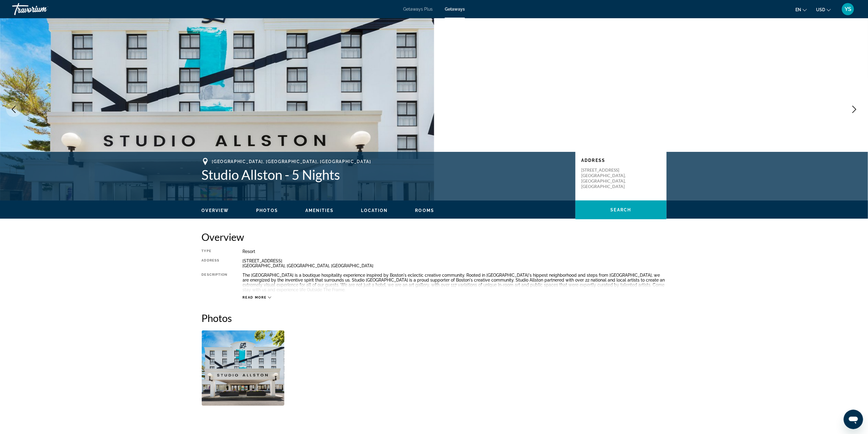
click at [245, 371] on img "Open full-screen image slider" at bounding box center [243, 368] width 83 height 75
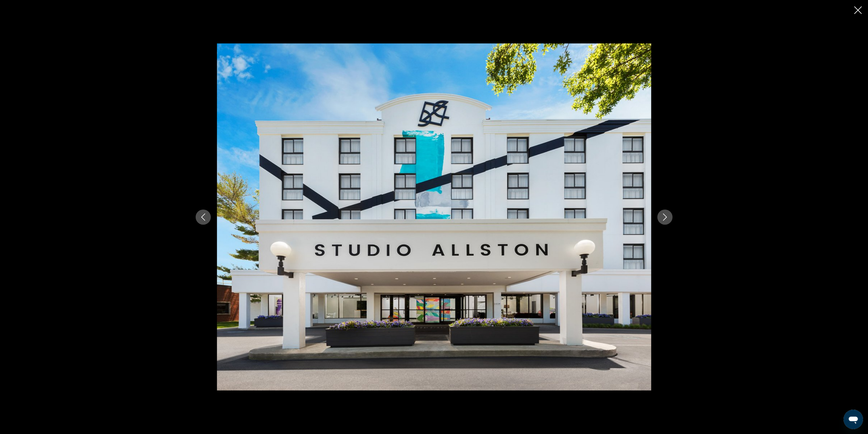
click at [668, 215] on icon "Next image" at bounding box center [665, 217] width 7 height 7
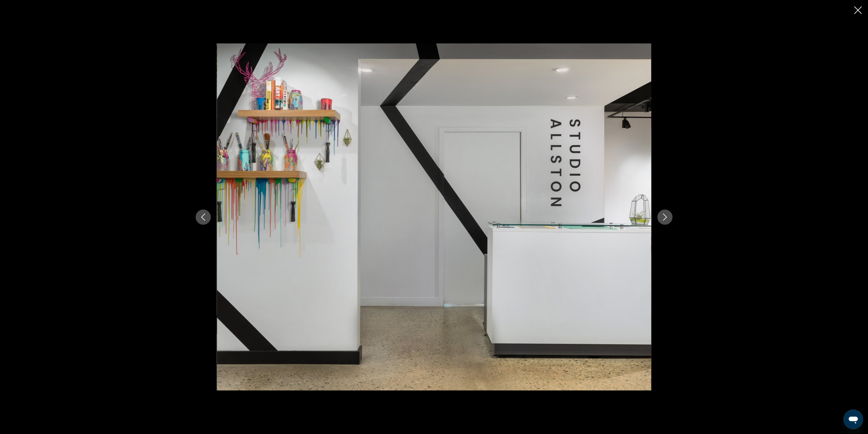
click at [668, 215] on icon "Next image" at bounding box center [665, 217] width 7 height 7
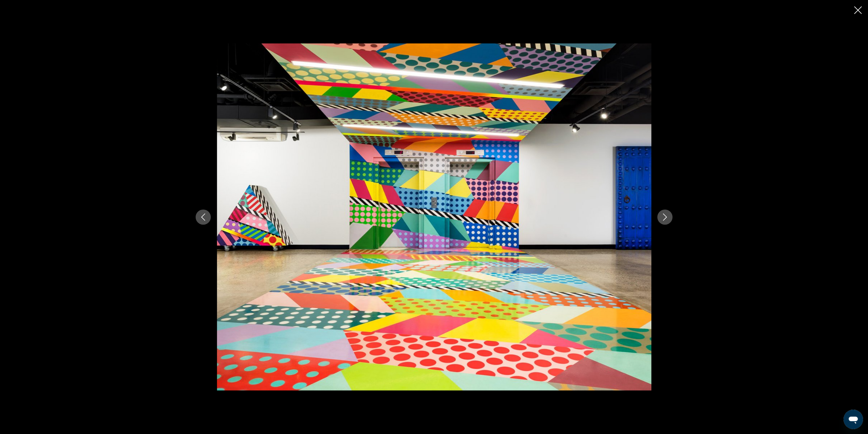
click at [668, 215] on icon "Next image" at bounding box center [665, 217] width 7 height 7
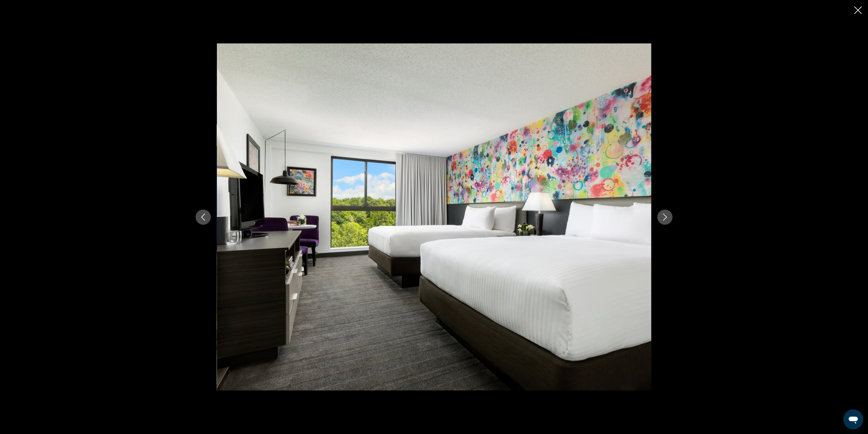
click at [668, 215] on icon "Next image" at bounding box center [665, 217] width 7 height 7
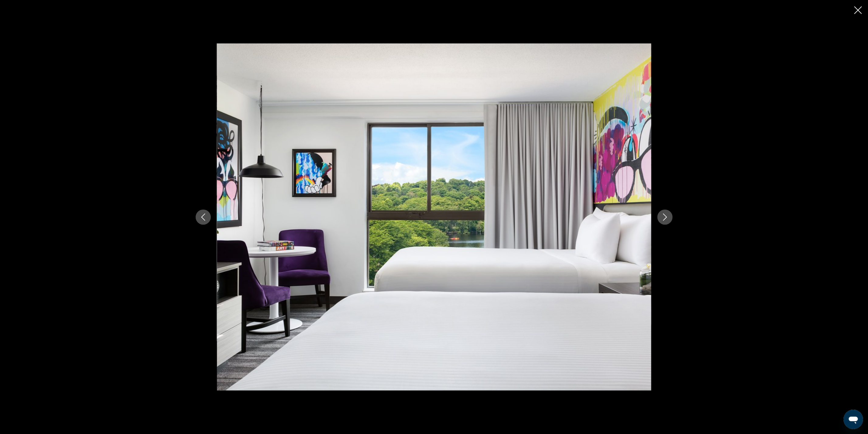
click at [668, 215] on icon "Next image" at bounding box center [665, 217] width 7 height 7
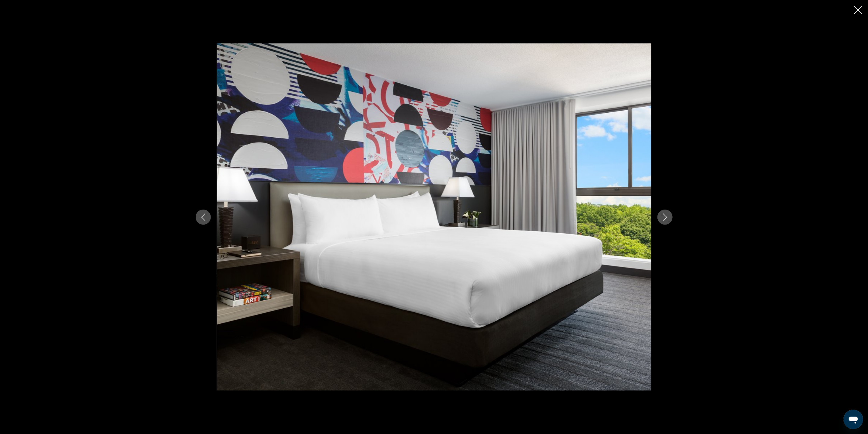
click at [668, 215] on icon "Next image" at bounding box center [665, 217] width 7 height 7
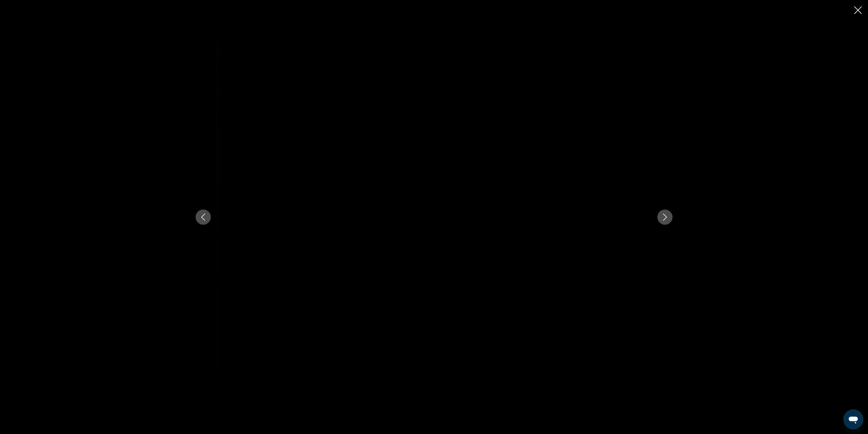
click at [668, 215] on icon "Next image" at bounding box center [665, 217] width 7 height 7
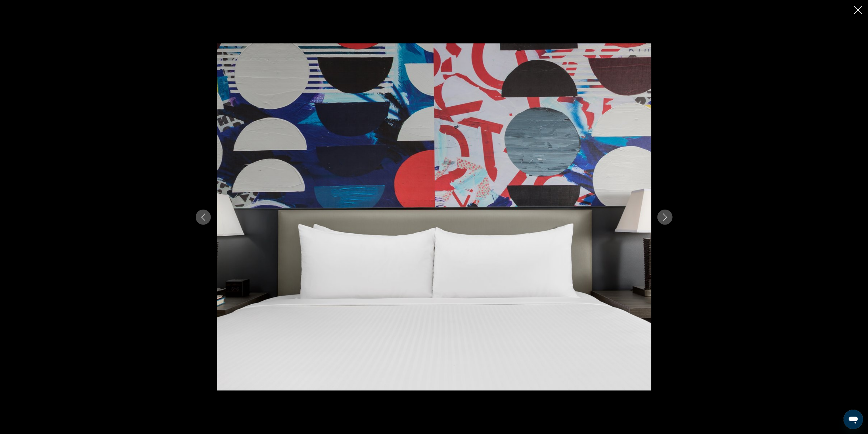
click at [668, 215] on icon "Next image" at bounding box center [665, 217] width 7 height 7
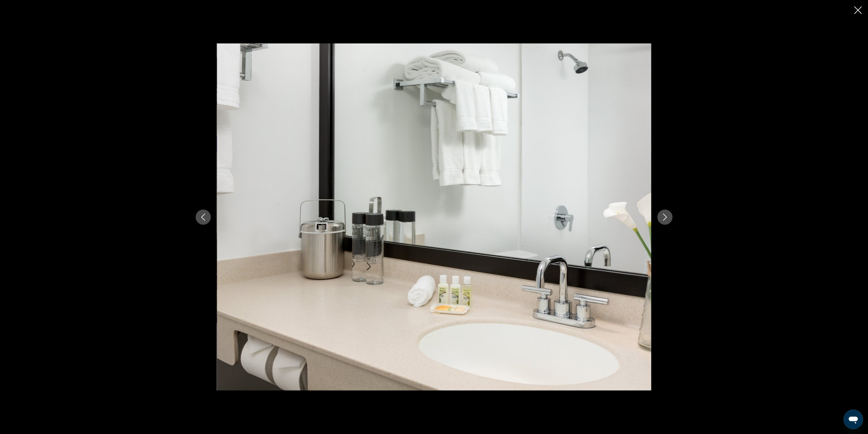
click at [668, 215] on icon "Next image" at bounding box center [665, 217] width 7 height 7
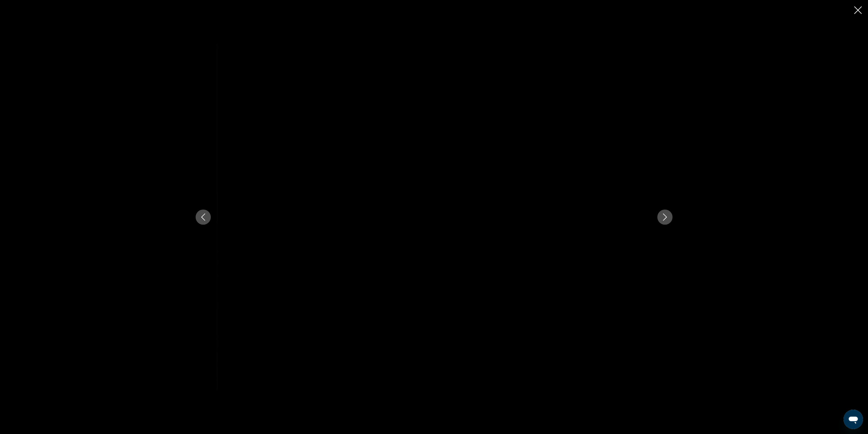
click at [668, 215] on icon "Next image" at bounding box center [665, 217] width 7 height 7
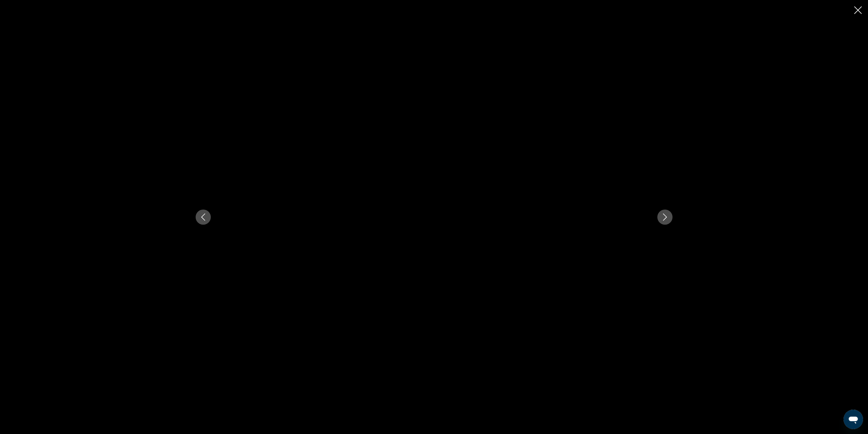
click at [668, 215] on icon "Next image" at bounding box center [665, 217] width 7 height 7
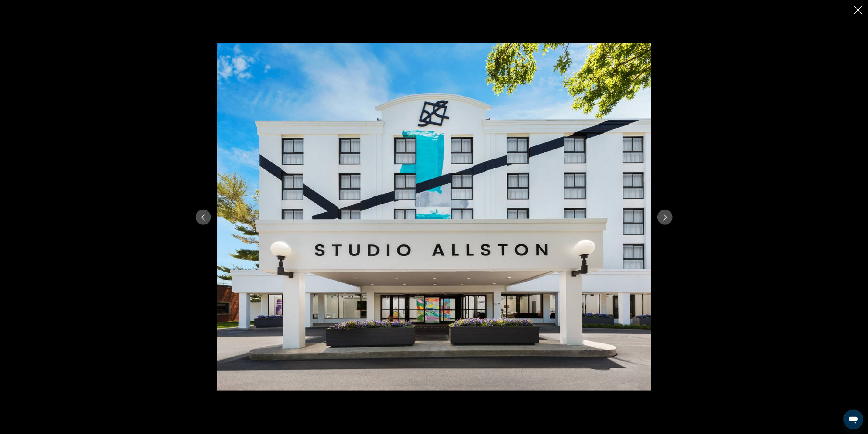
click at [668, 215] on icon "Next image" at bounding box center [665, 217] width 7 height 7
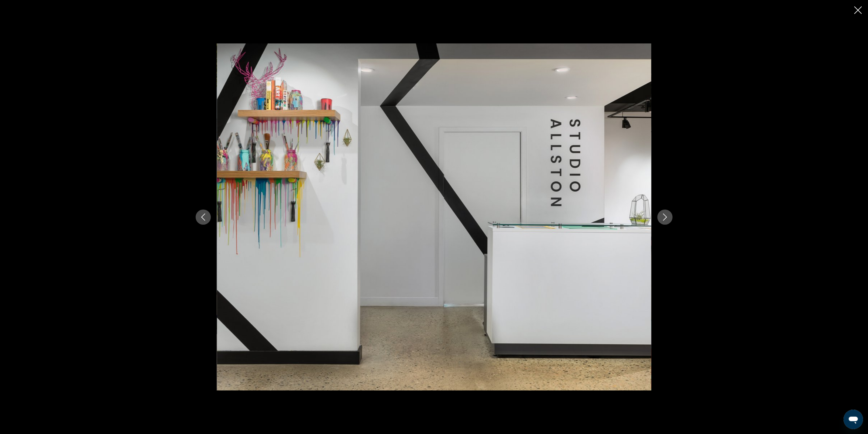
click at [668, 215] on icon "Next image" at bounding box center [665, 217] width 7 height 7
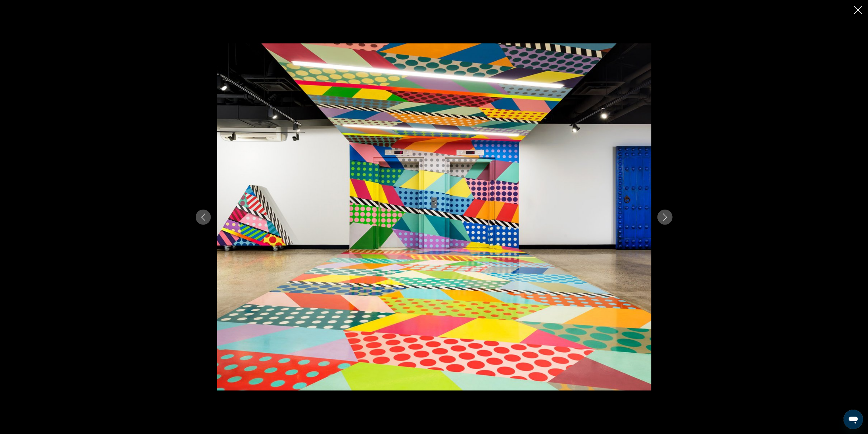
click at [668, 215] on icon "Next image" at bounding box center [665, 217] width 7 height 7
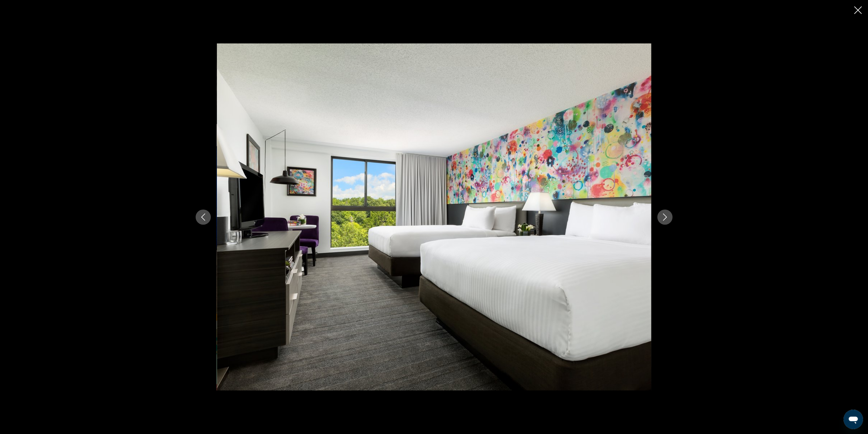
click at [668, 215] on icon "Next image" at bounding box center [665, 217] width 7 height 7
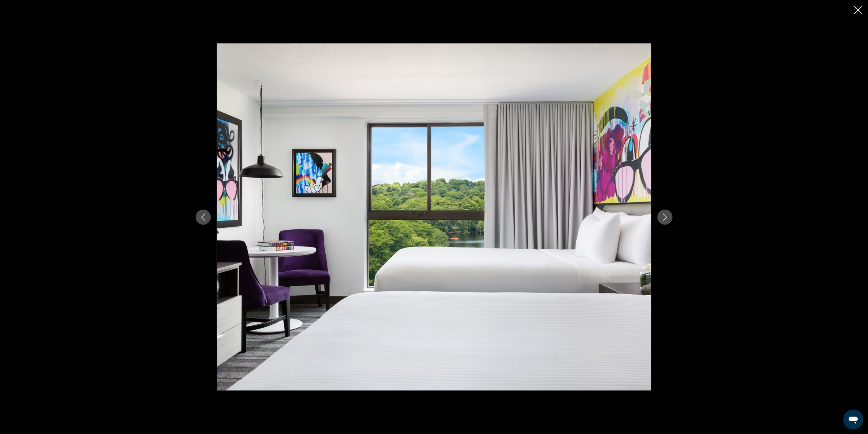
click at [668, 215] on icon "Next image" at bounding box center [665, 217] width 7 height 7
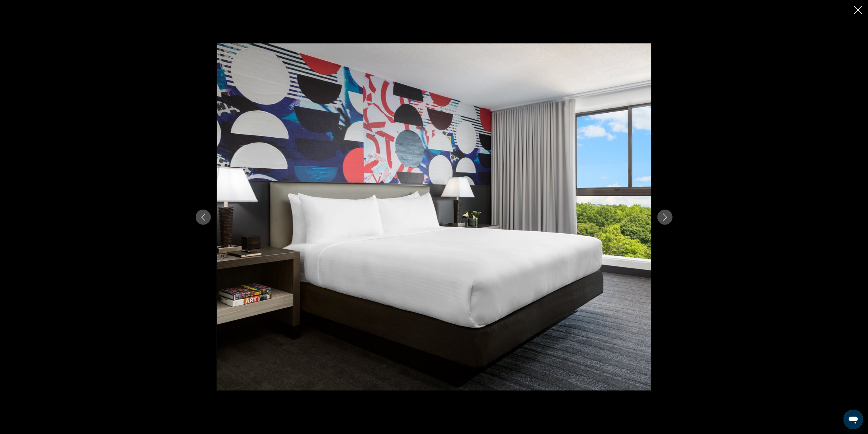
click at [668, 215] on icon "Next image" at bounding box center [665, 217] width 7 height 7
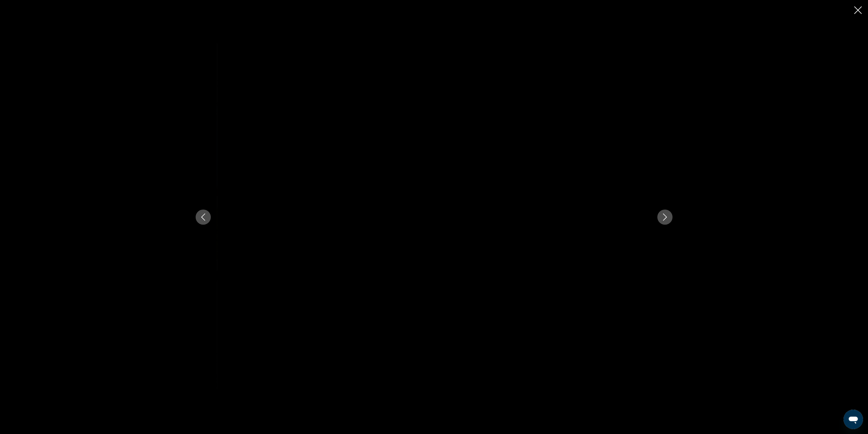
click at [668, 215] on icon "Next image" at bounding box center [665, 217] width 7 height 7
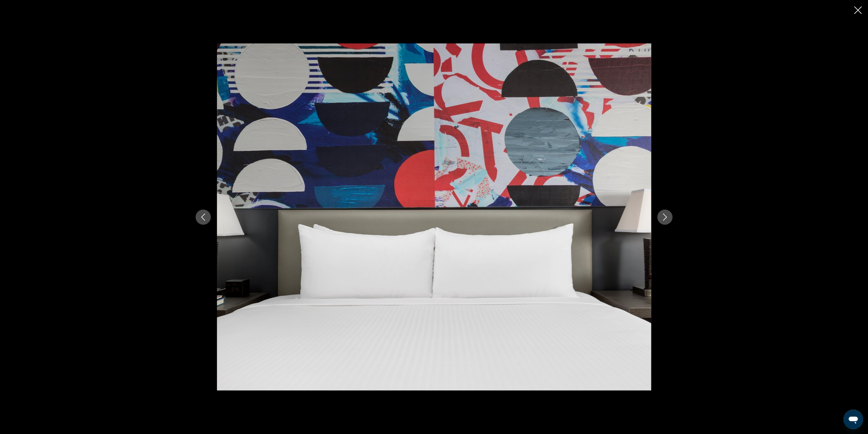
click at [668, 215] on icon "Next image" at bounding box center [665, 217] width 7 height 7
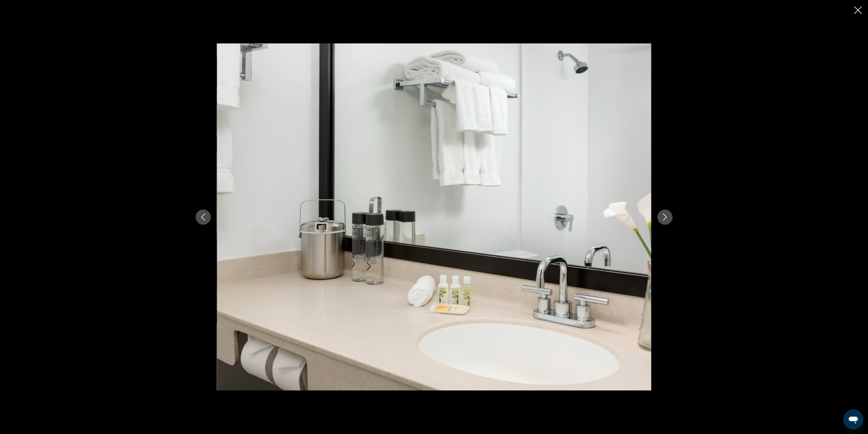
click at [668, 215] on icon "Next image" at bounding box center [665, 217] width 7 height 7
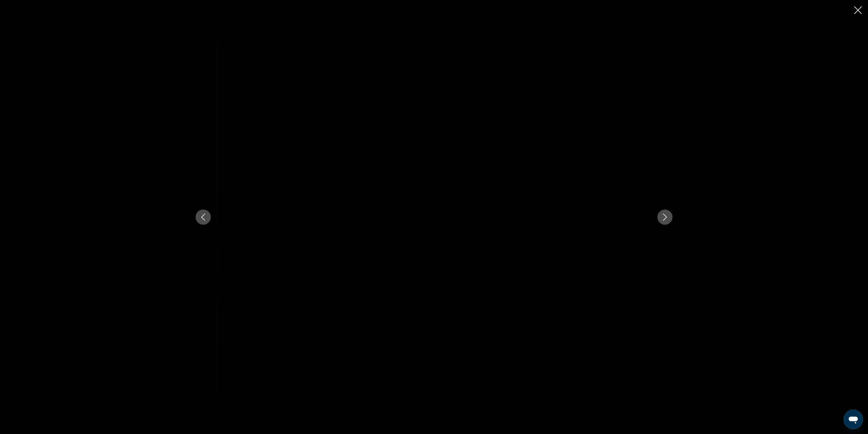
click at [668, 215] on icon "Next image" at bounding box center [665, 217] width 7 height 7
drag, startPoint x: 838, startPoint y: 8, endPoint x: 844, endPoint y: 8, distance: 5.5
click at [838, 8] on div "prev next" at bounding box center [434, 217] width 868 height 434
click at [862, 8] on icon "Close slideshow" at bounding box center [859, 10] width 8 height 8
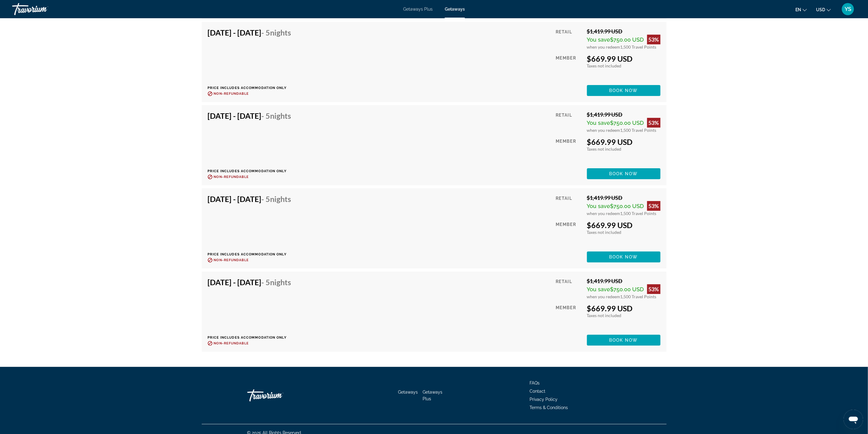
scroll to position [6829, 0]
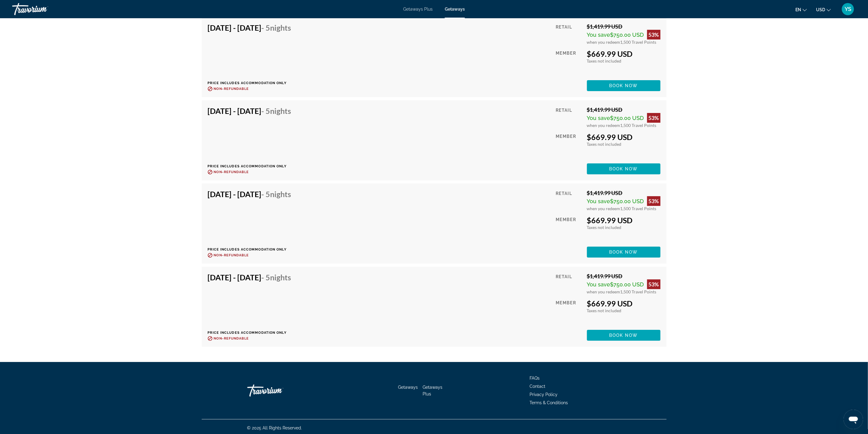
click at [420, 9] on span "Getaways Plus" at bounding box center [417, 9] width 29 height 5
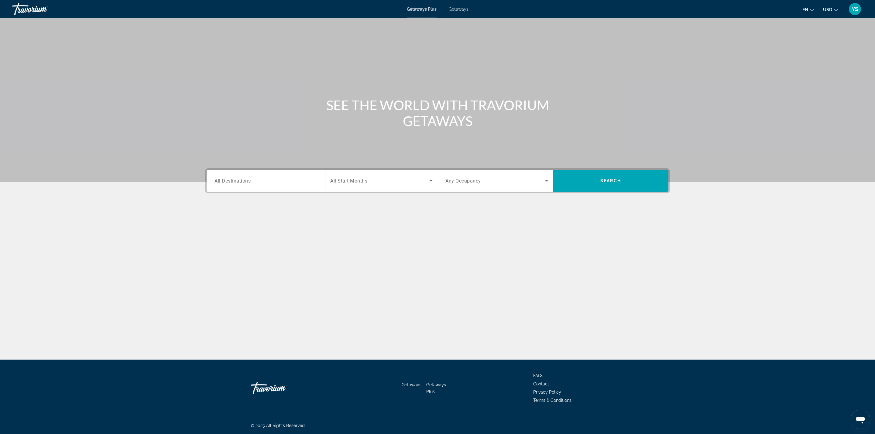
click at [221, 179] on span "All Destinations" at bounding box center [233, 181] width 36 height 6
click at [221, 179] on input "Destination All Destinations" at bounding box center [266, 181] width 103 height 7
click at [216, 225] on icon "Toggle United States (30,983 units available) submenu" at bounding box center [215, 223] width 6 height 6
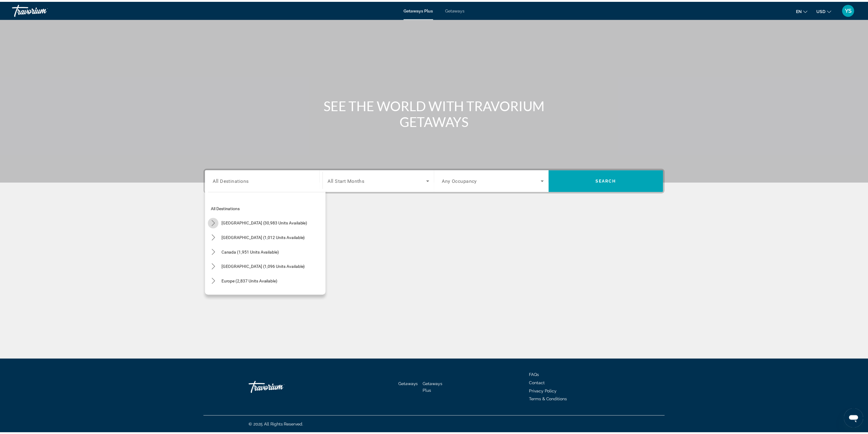
scroll to position [18, 0]
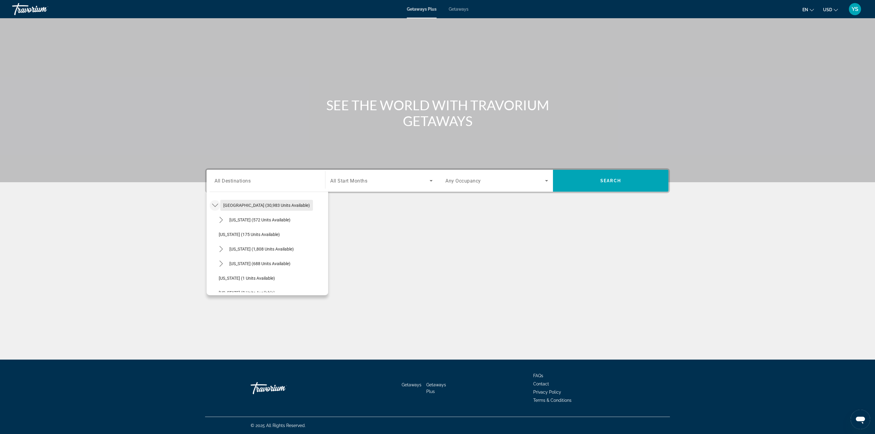
click at [238, 206] on span "[GEOGRAPHIC_DATA] (30,983 units available)" at bounding box center [266, 205] width 87 height 5
type input "**********"
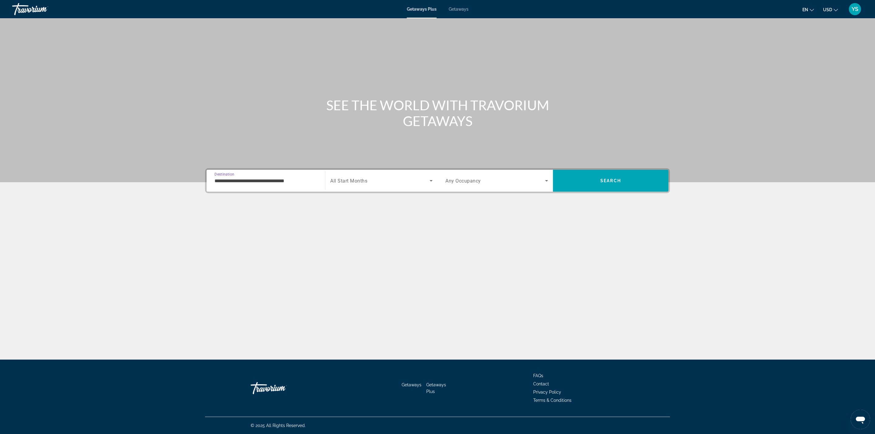
click at [446, 183] on span "Any Occupancy" at bounding box center [464, 181] width 36 height 6
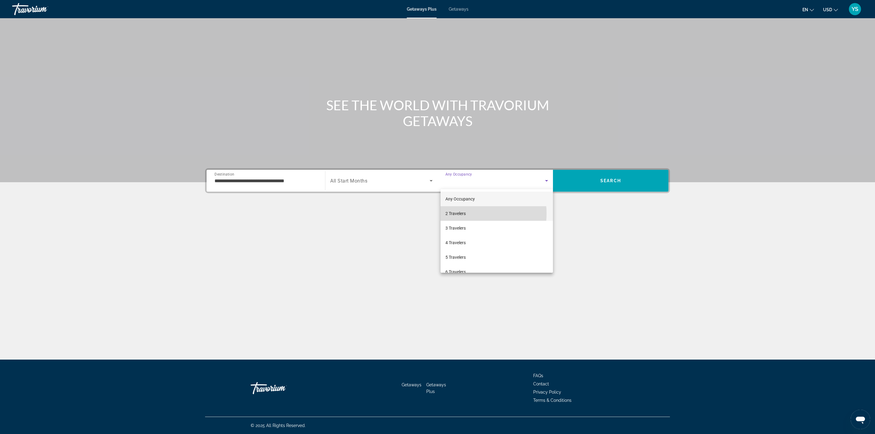
click at [460, 214] on span "2 Travelers" at bounding box center [456, 213] width 20 height 7
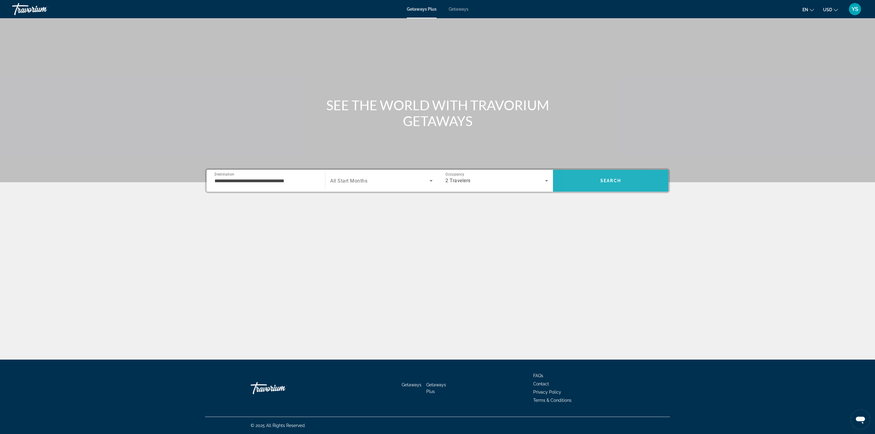
click at [578, 183] on span "Search" at bounding box center [611, 181] width 116 height 15
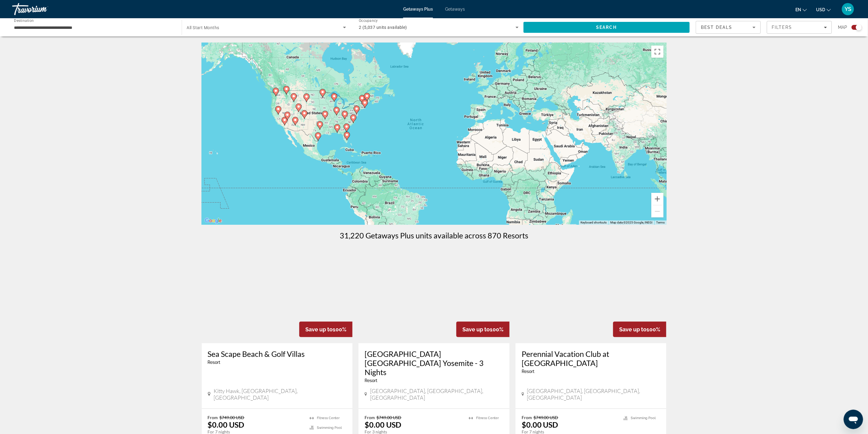
click at [354, 107] on gmp-advanced-marker "Main content" at bounding box center [357, 109] width 6 height 9
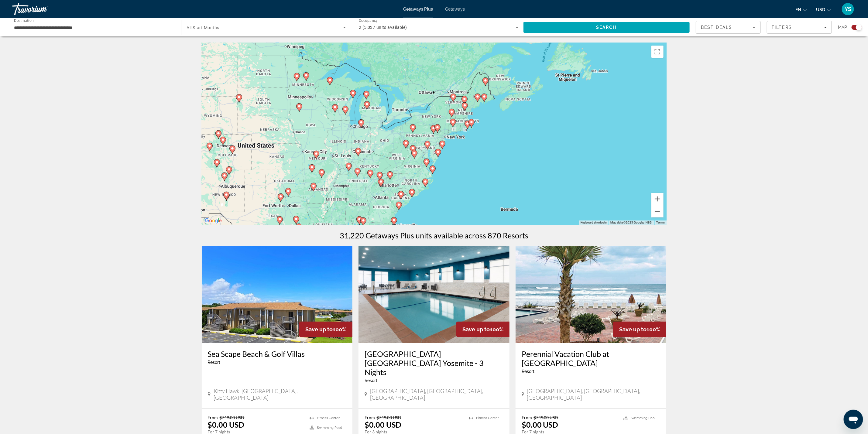
click at [469, 121] on icon "Main content" at bounding box center [472, 123] width 6 height 9
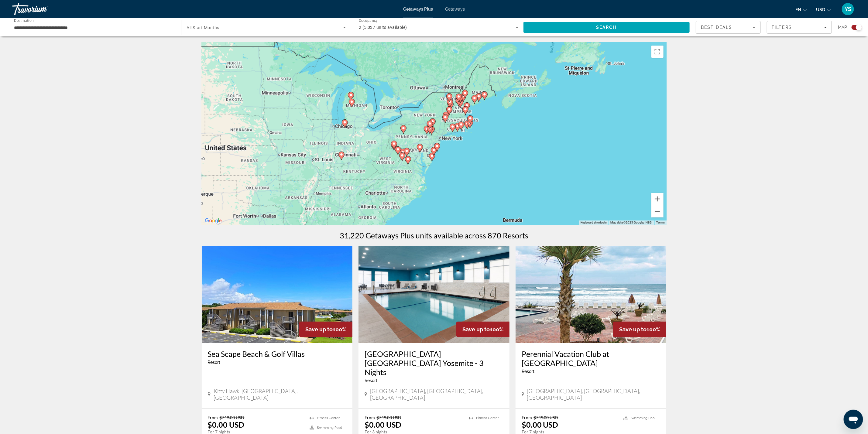
click at [469, 121] on div "To navigate, press the arrow keys. To activate drag with keyboard, press Alt + …" at bounding box center [434, 134] width 465 height 182
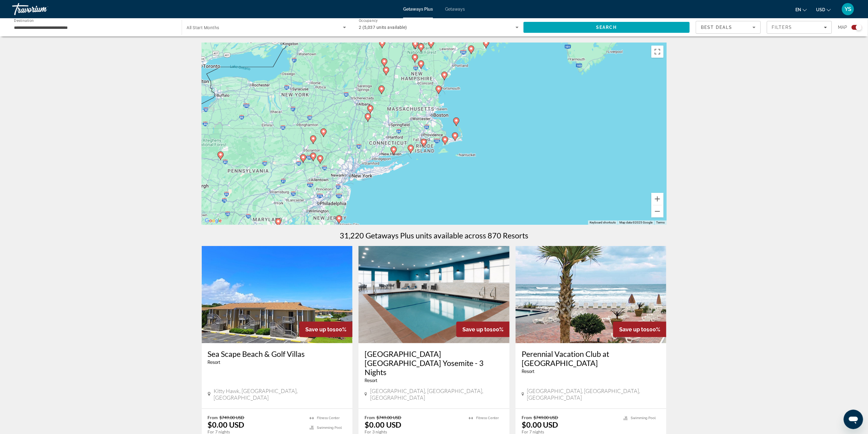
click at [435, 120] on div "To activate drag with keyboard, press Alt + Enter. Once in keyboard drag state,…" at bounding box center [434, 134] width 465 height 182
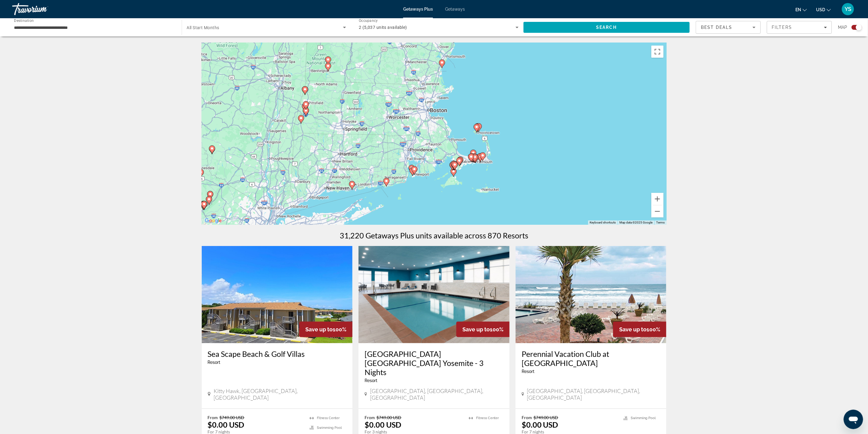
click at [435, 120] on div "To activate drag with keyboard, press Alt + Enter. Once in keyboard drag state,…" at bounding box center [434, 134] width 465 height 182
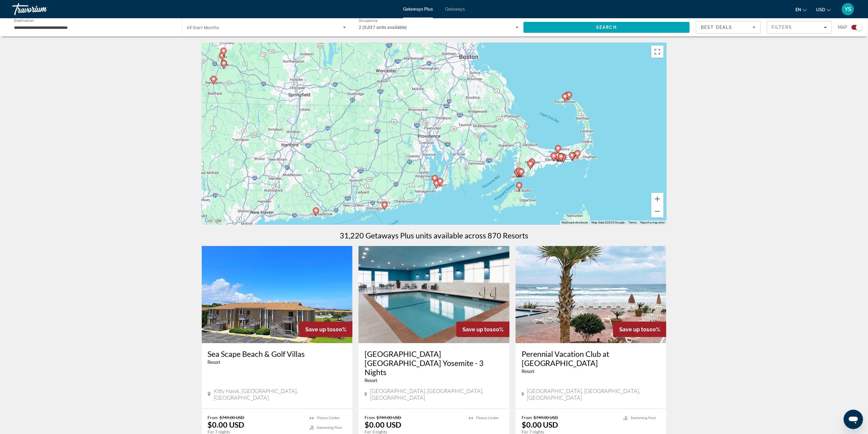
drag, startPoint x: 414, startPoint y: 177, endPoint x: 460, endPoint y: 133, distance: 64.3
click at [460, 133] on div "To activate drag with keyboard, press Alt + Enter. Once in keyboard drag state,…" at bounding box center [434, 134] width 465 height 182
click at [518, 184] on image "Main content" at bounding box center [520, 186] width 4 height 4
type input "**********"
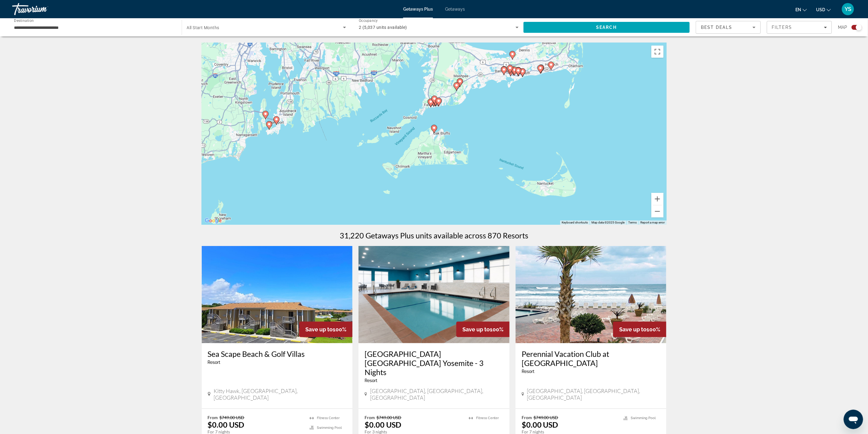
click at [433, 129] on image "Main content" at bounding box center [435, 128] width 4 height 4
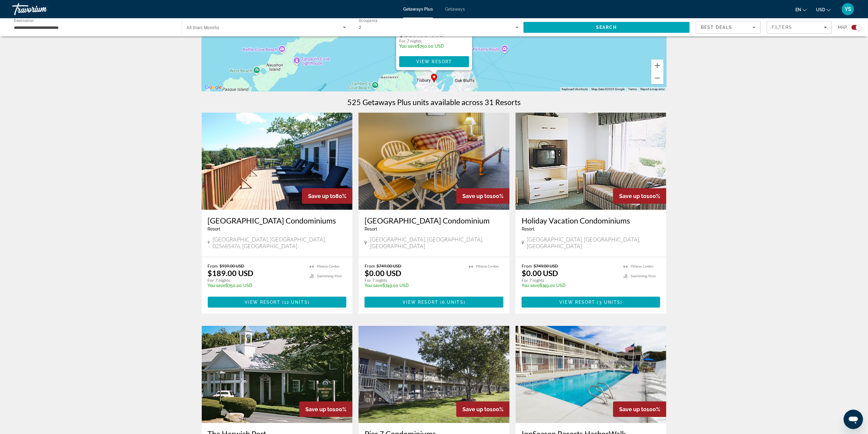
scroll to position [137, 0]
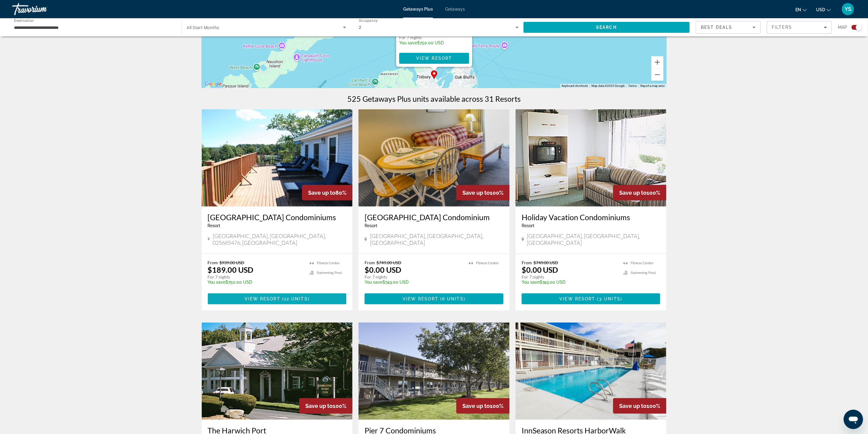
click at [293, 297] on span "12 units" at bounding box center [296, 299] width 24 height 5
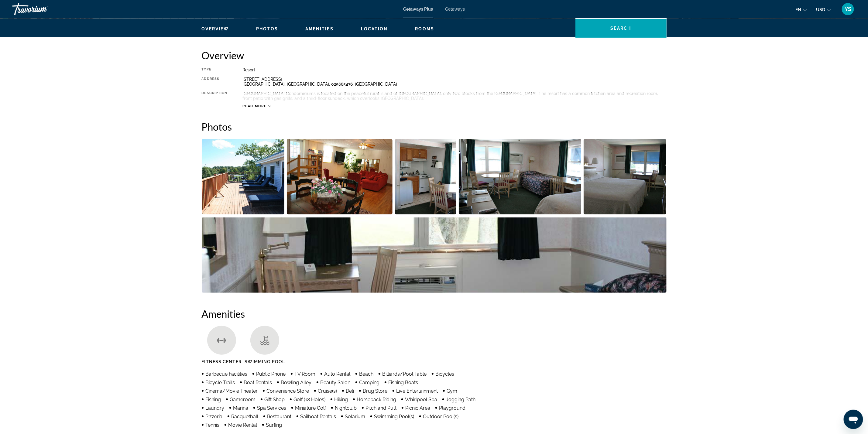
scroll to position [182, 0]
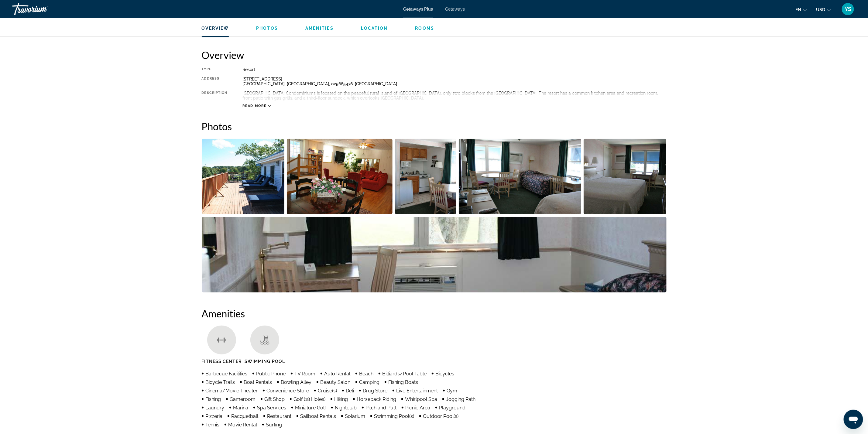
click at [263, 172] on img "Open full-screen image slider" at bounding box center [243, 176] width 83 height 75
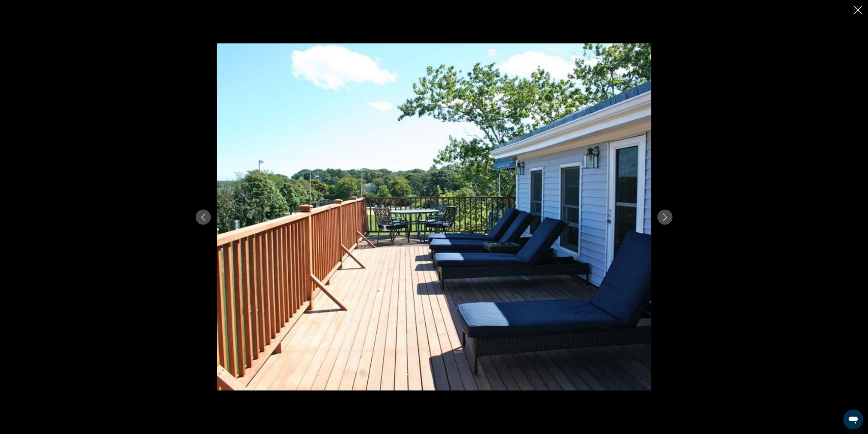
click at [668, 215] on icon "Next image" at bounding box center [665, 217] width 7 height 7
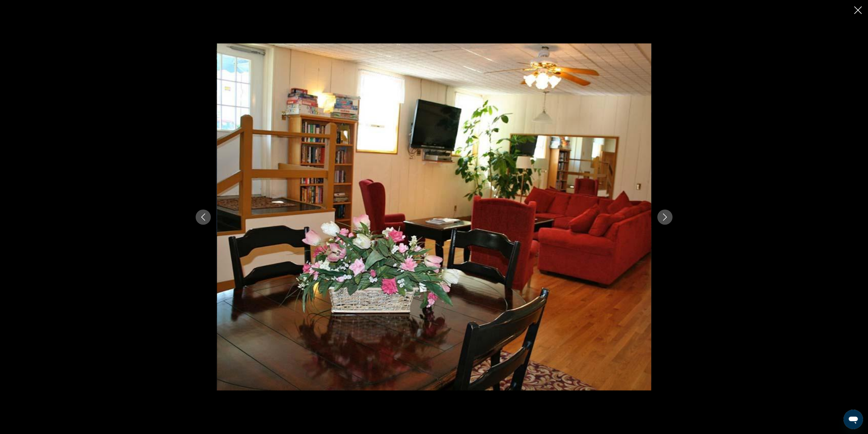
click at [668, 215] on icon "Next image" at bounding box center [665, 217] width 7 height 7
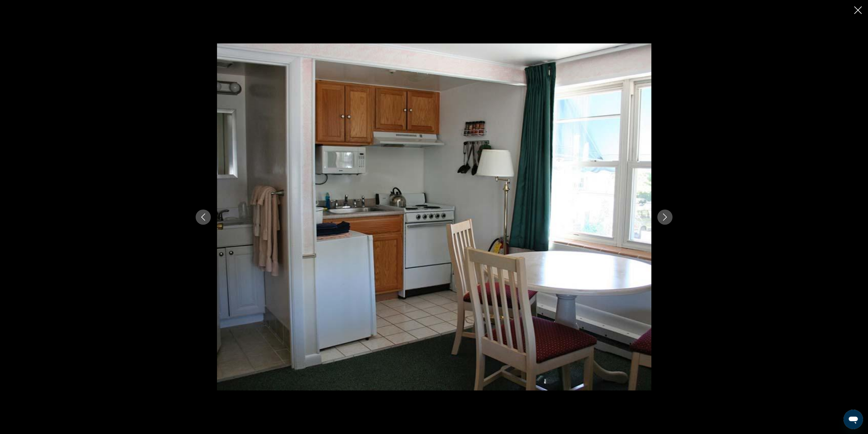
click at [668, 215] on icon "Next image" at bounding box center [665, 217] width 7 height 7
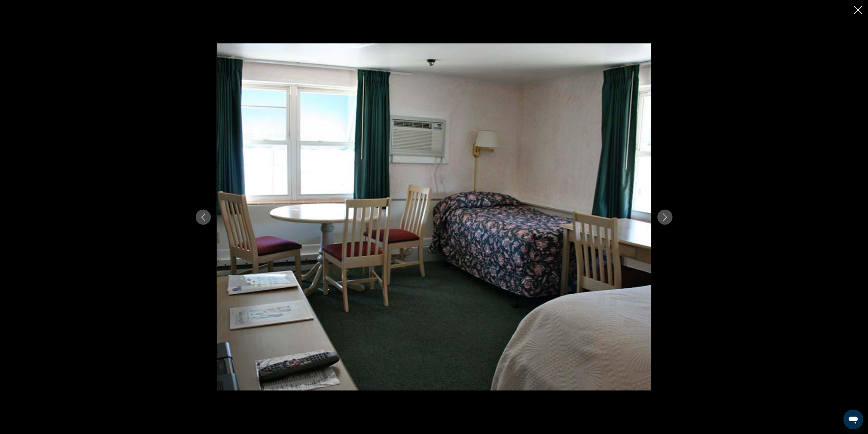
click at [668, 215] on icon "Next image" at bounding box center [665, 217] width 7 height 7
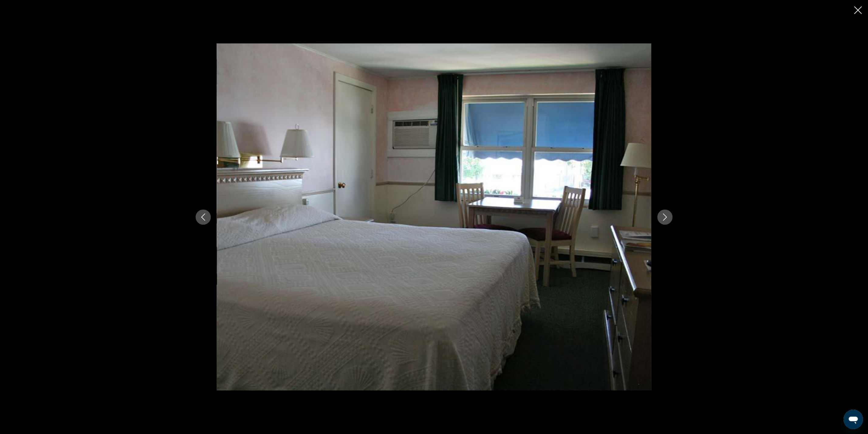
click at [668, 215] on icon "Next image" at bounding box center [665, 217] width 7 height 7
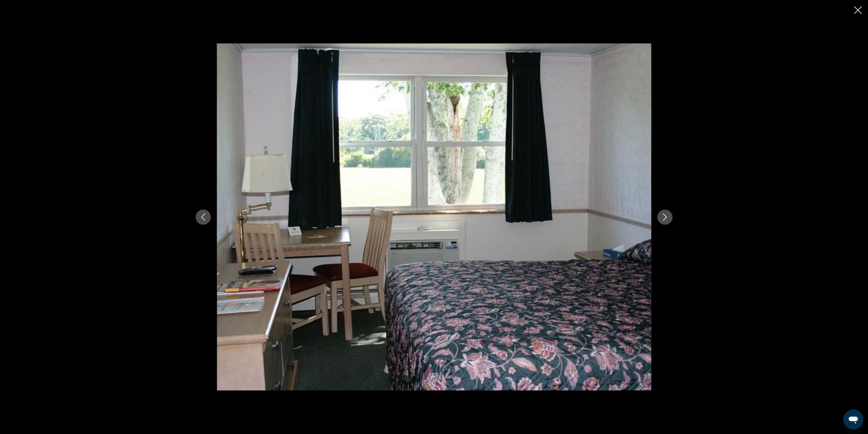
click at [668, 215] on icon "Next image" at bounding box center [665, 217] width 7 height 7
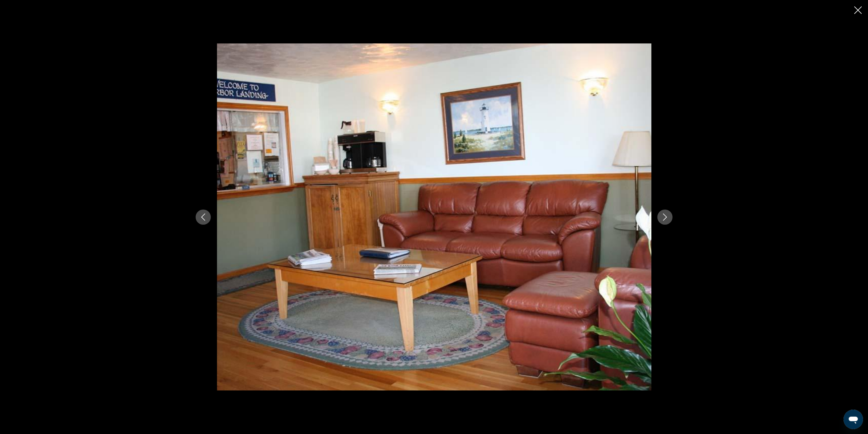
click at [668, 215] on icon "Next image" at bounding box center [665, 217] width 7 height 7
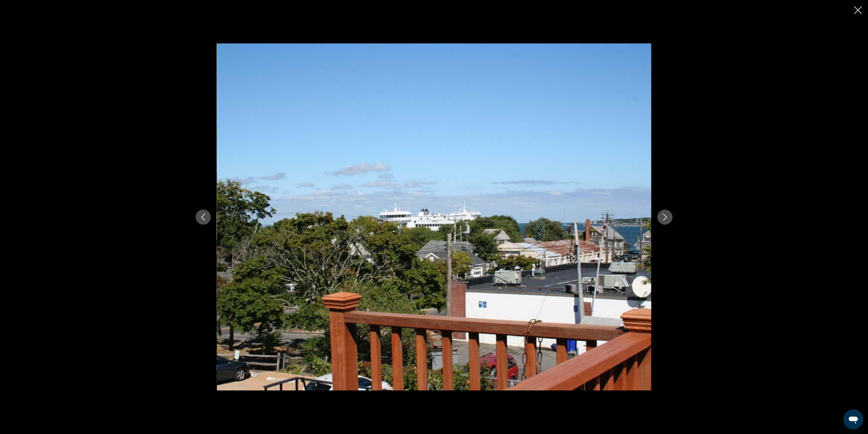
click at [667, 215] on icon "Next image" at bounding box center [665, 217] width 7 height 7
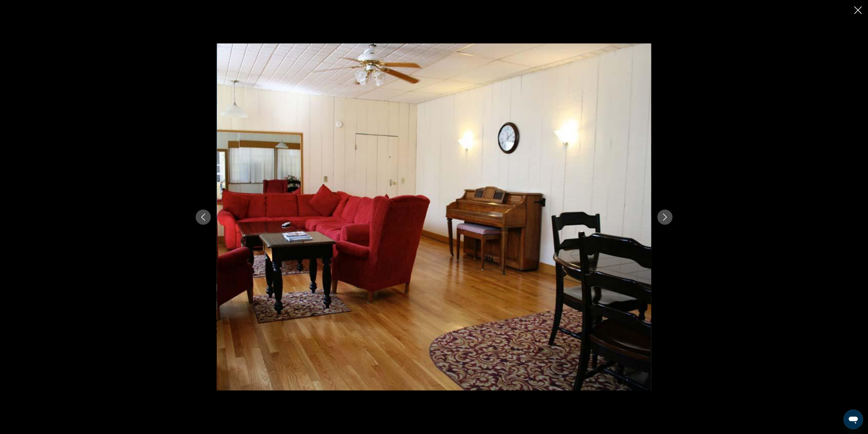
click at [663, 216] on icon "Next image" at bounding box center [665, 217] width 7 height 7
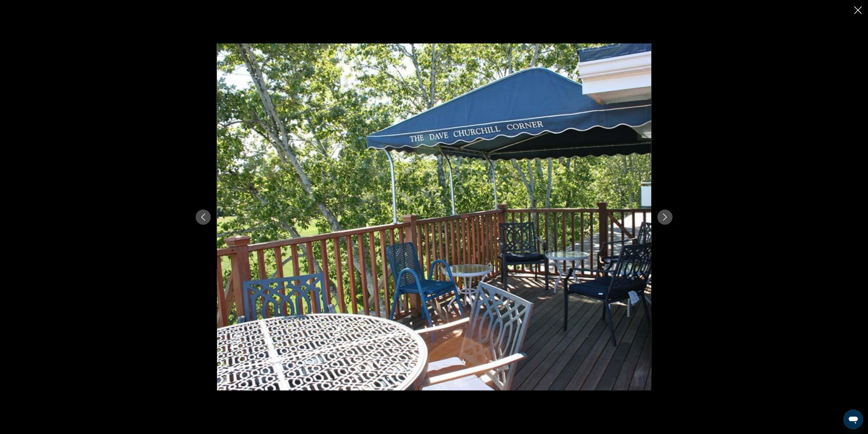
click at [663, 216] on icon "Next image" at bounding box center [665, 217] width 7 height 7
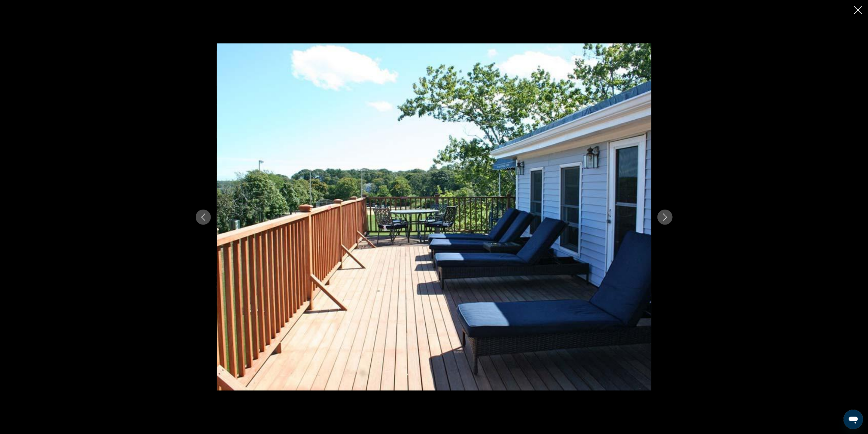
click at [663, 216] on icon "Next image" at bounding box center [665, 217] width 7 height 7
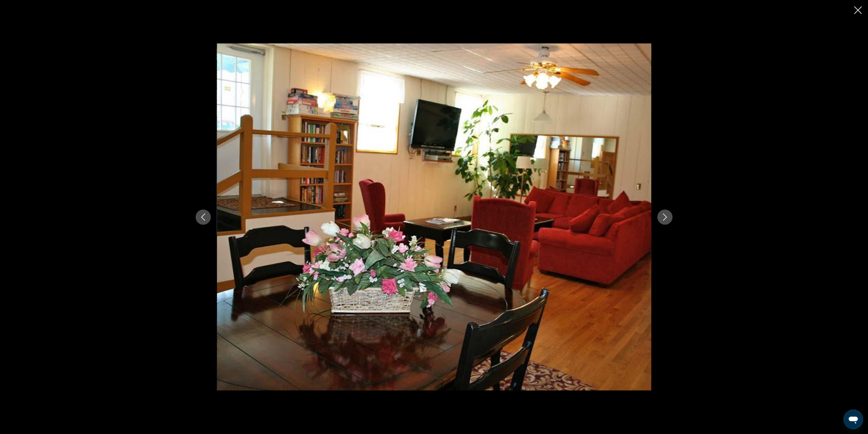
click at [663, 216] on icon "Next image" at bounding box center [665, 217] width 7 height 7
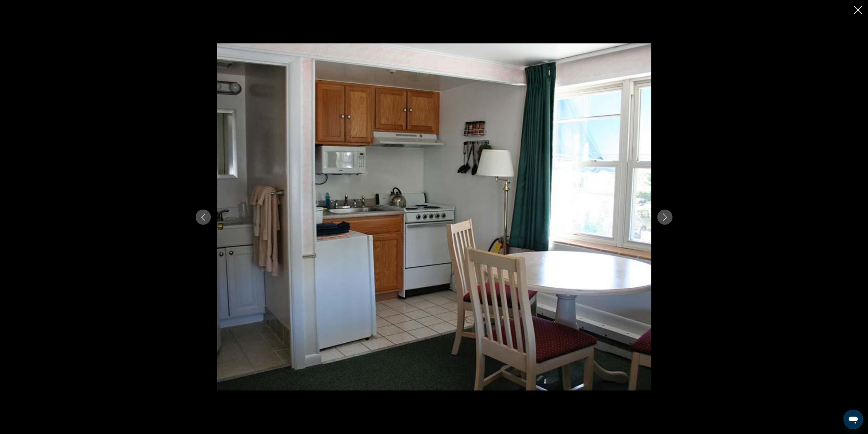
click at [663, 216] on icon "Next image" at bounding box center [665, 217] width 7 height 7
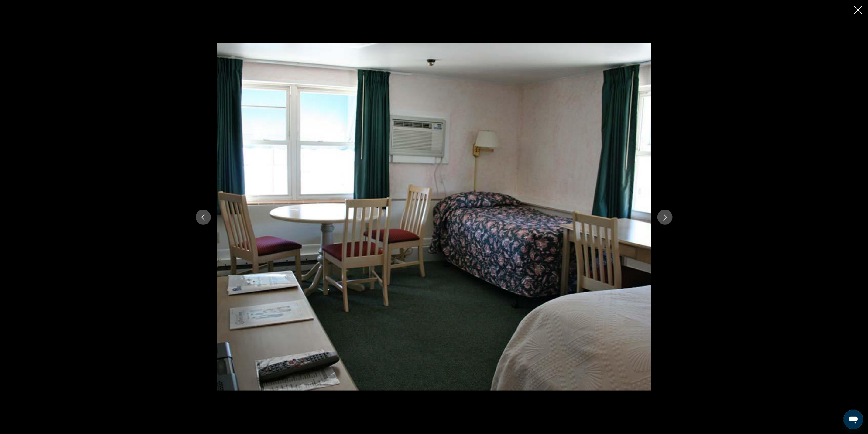
click at [663, 216] on icon "Next image" at bounding box center [665, 217] width 7 height 7
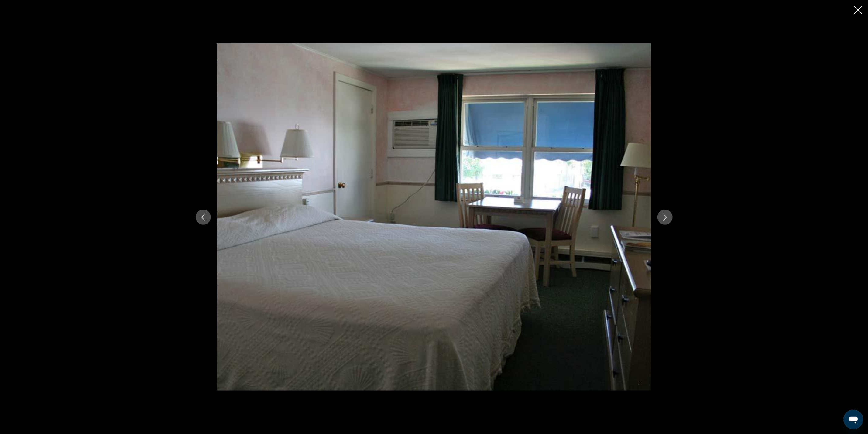
click at [663, 216] on icon "Next image" at bounding box center [665, 217] width 7 height 7
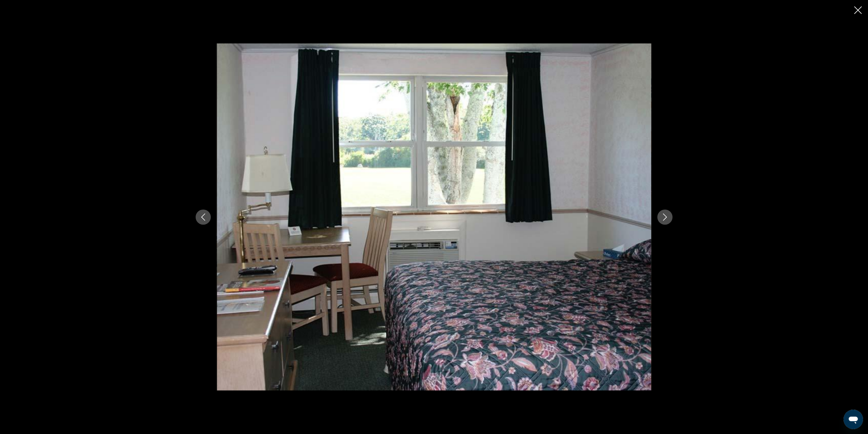
click at [858, 5] on div "prev next" at bounding box center [434, 217] width 868 height 434
click at [858, 7] on icon "Close slideshow" at bounding box center [859, 10] width 8 height 8
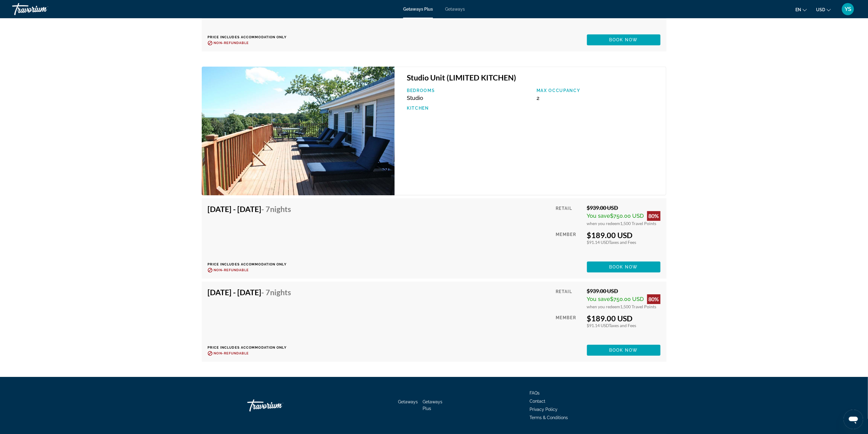
scroll to position [1368, 0]
